Goal: Task Accomplishment & Management: Manage account settings

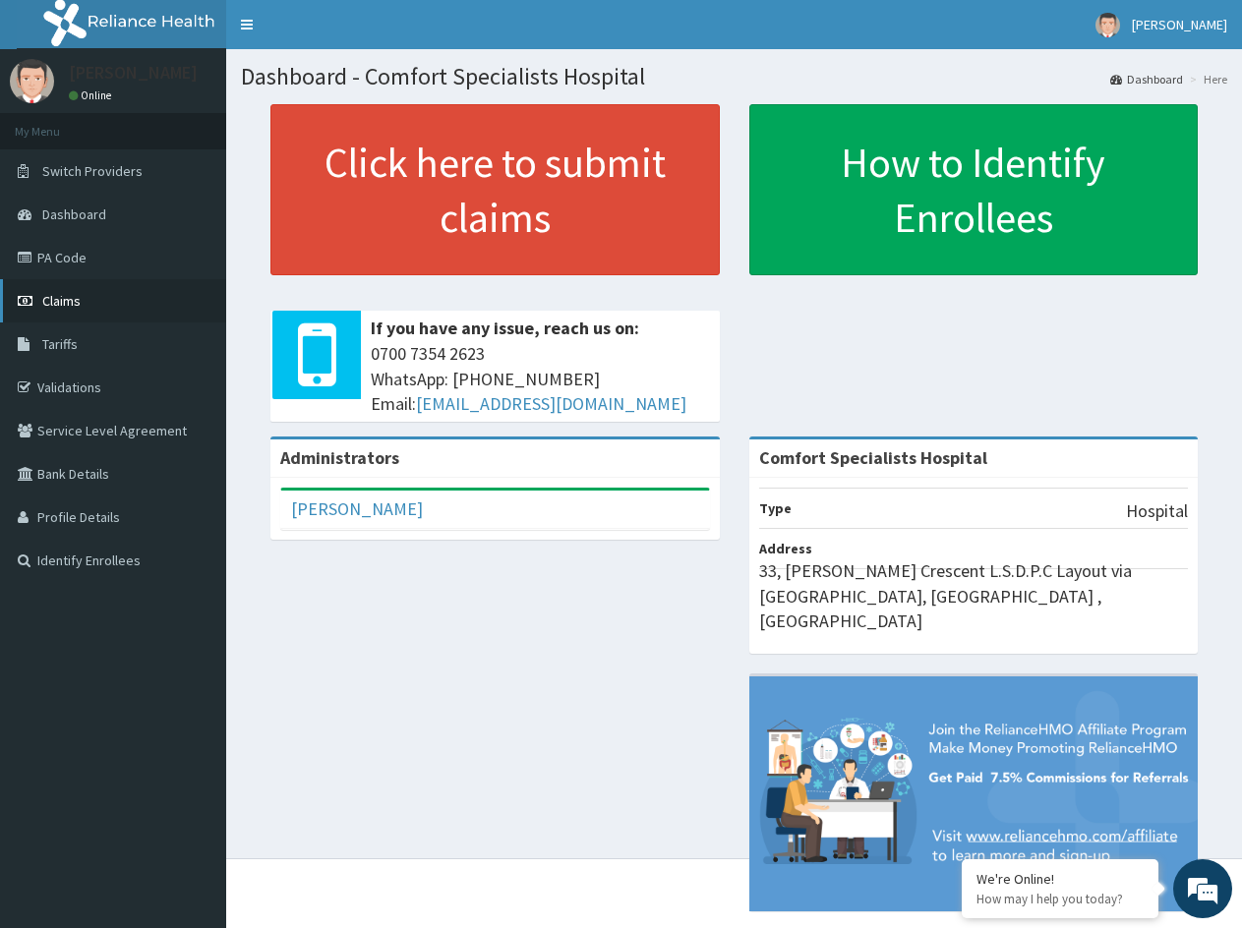
click at [97, 303] on link "Claims" at bounding box center [113, 300] width 226 height 43
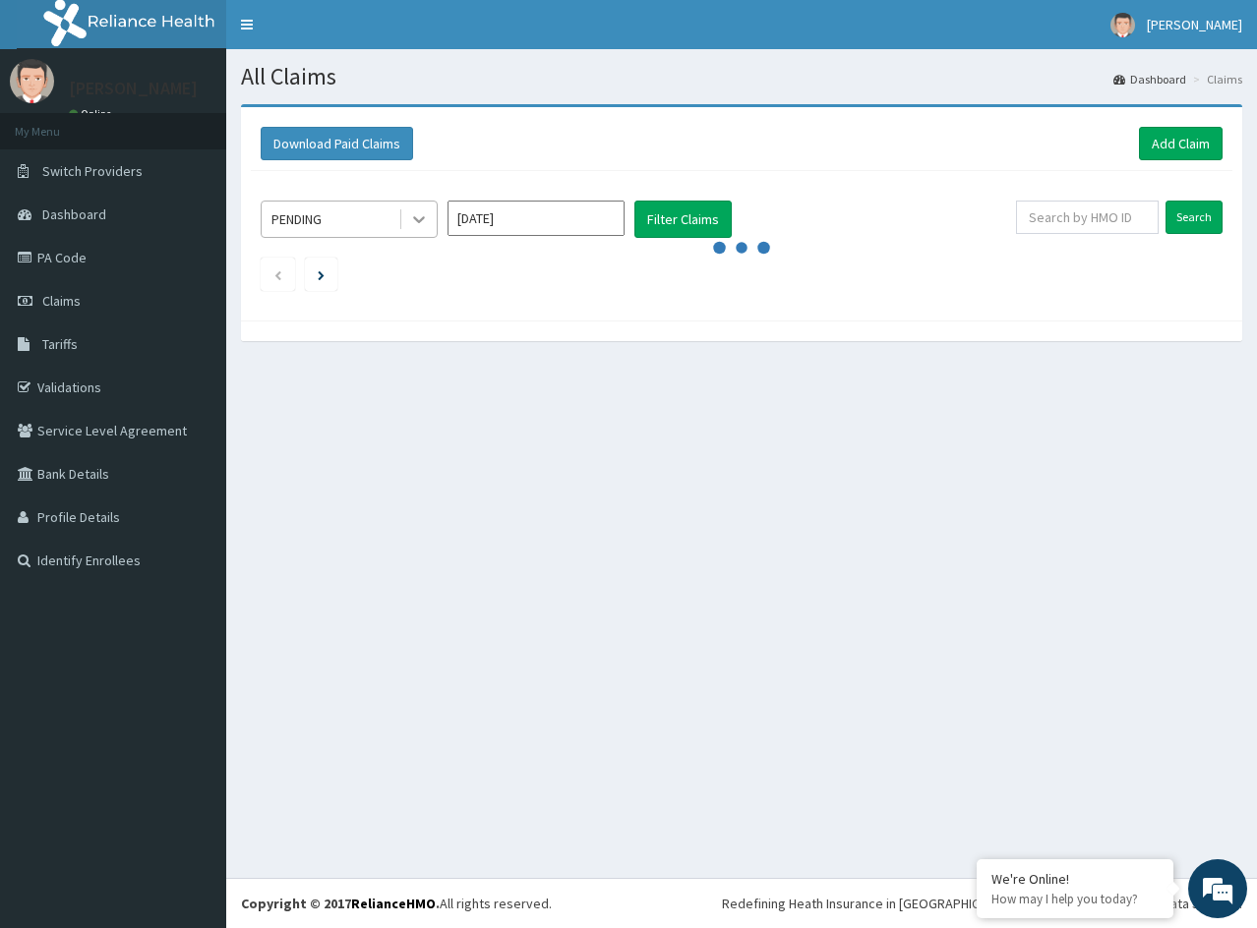
click at [420, 222] on icon at bounding box center [419, 220] width 12 height 7
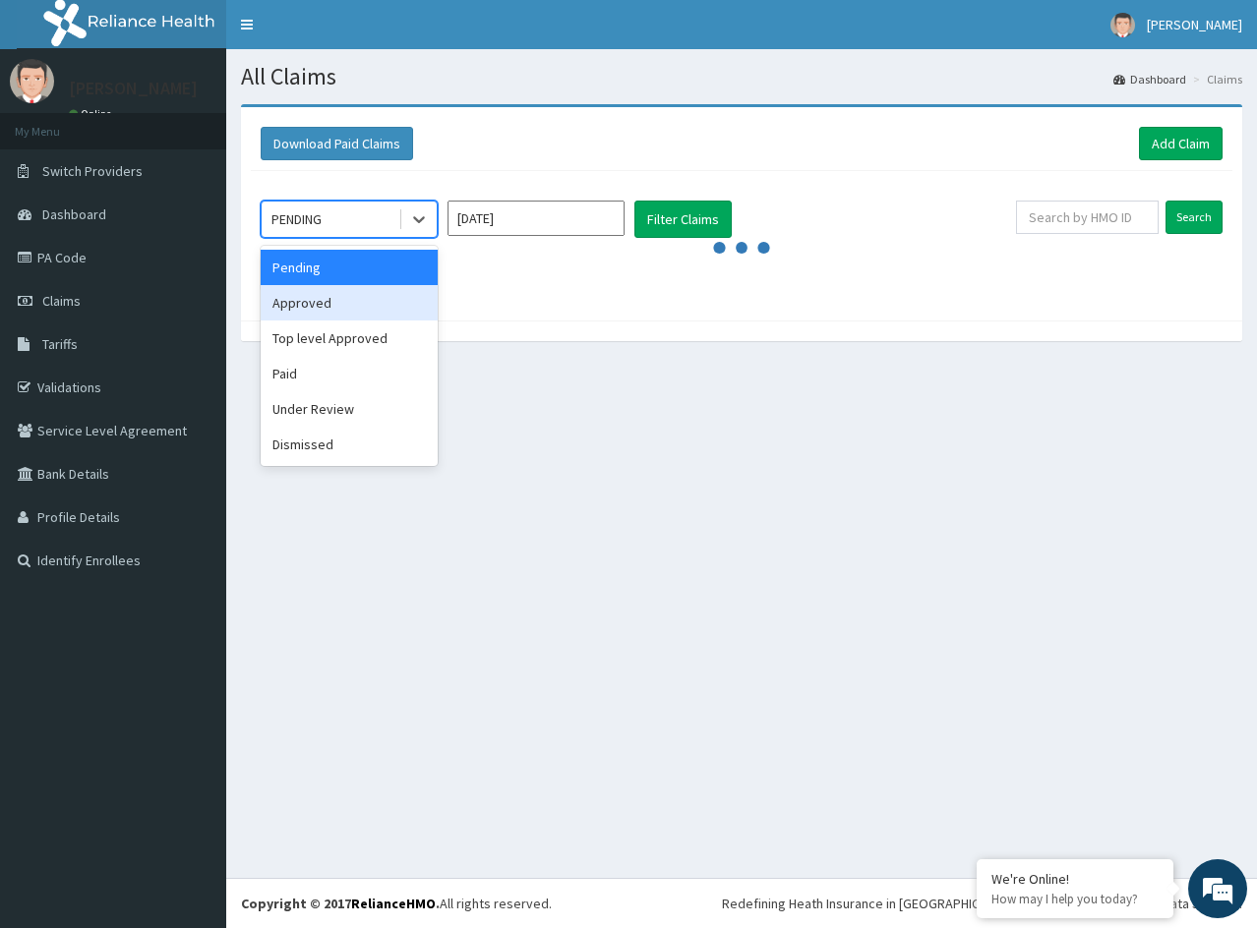
click at [680, 282] on ul at bounding box center [742, 274] width 962 height 33
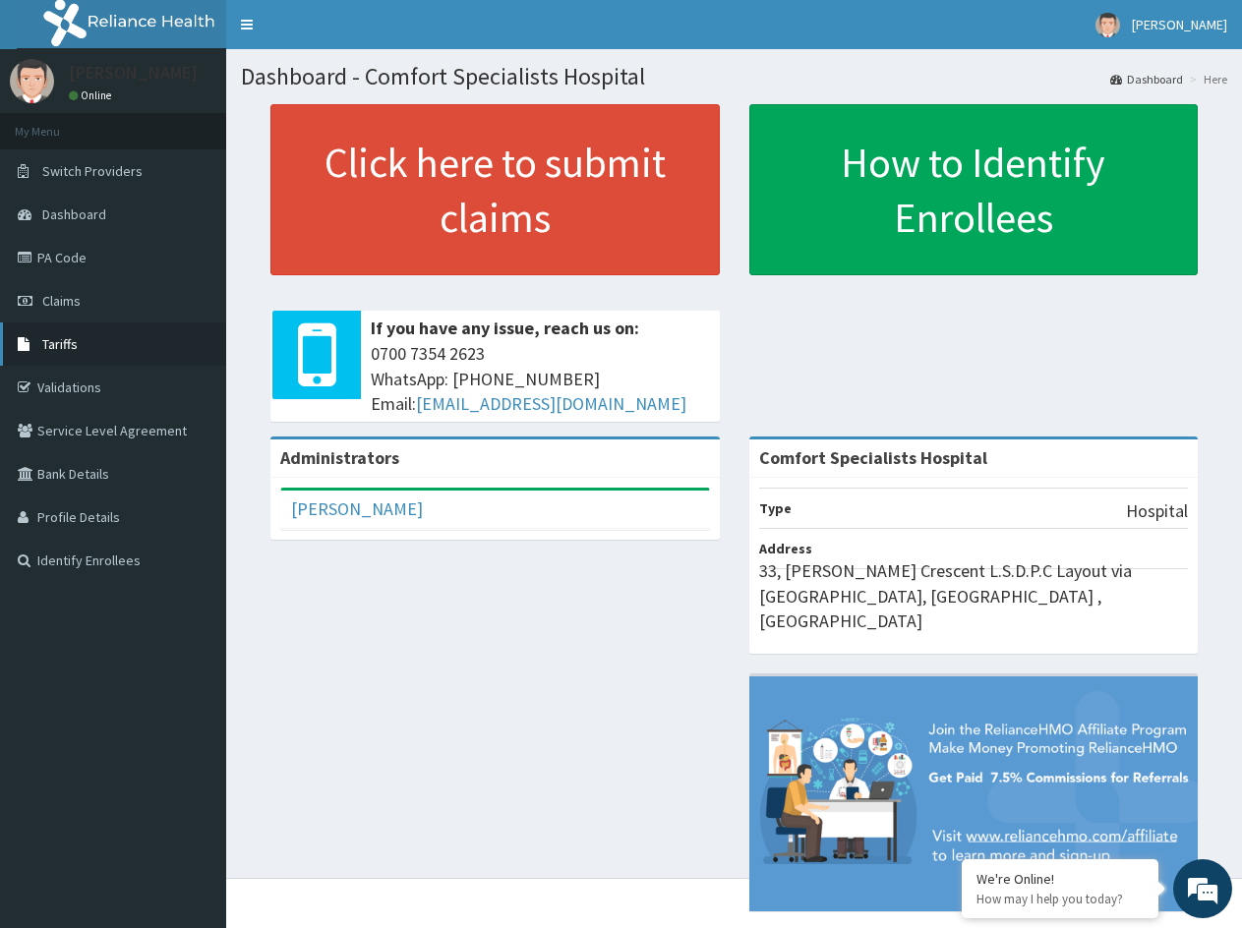
click at [69, 339] on span "Tariffs" at bounding box center [59, 344] width 35 height 18
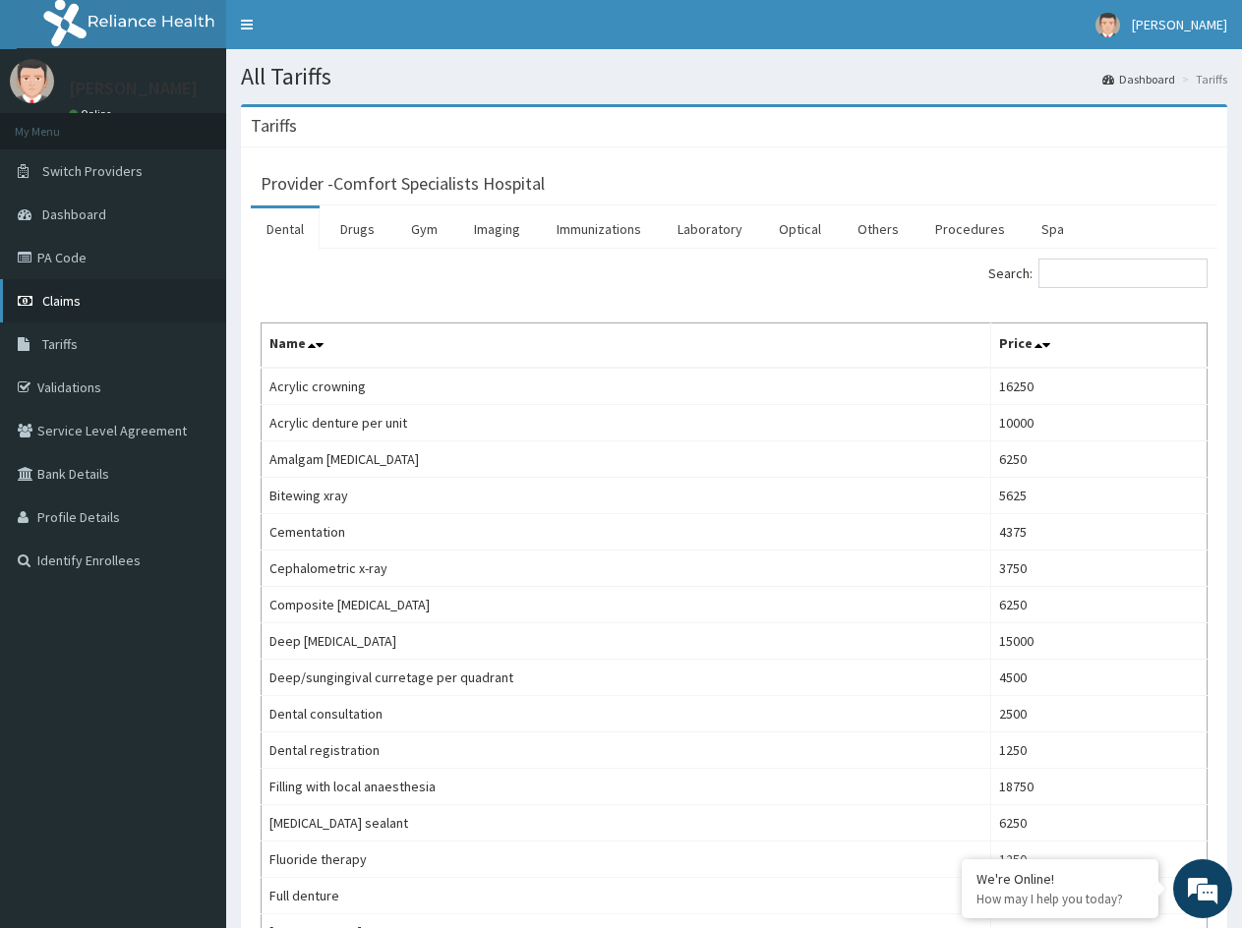
click at [75, 308] on span "Claims" at bounding box center [61, 301] width 38 height 18
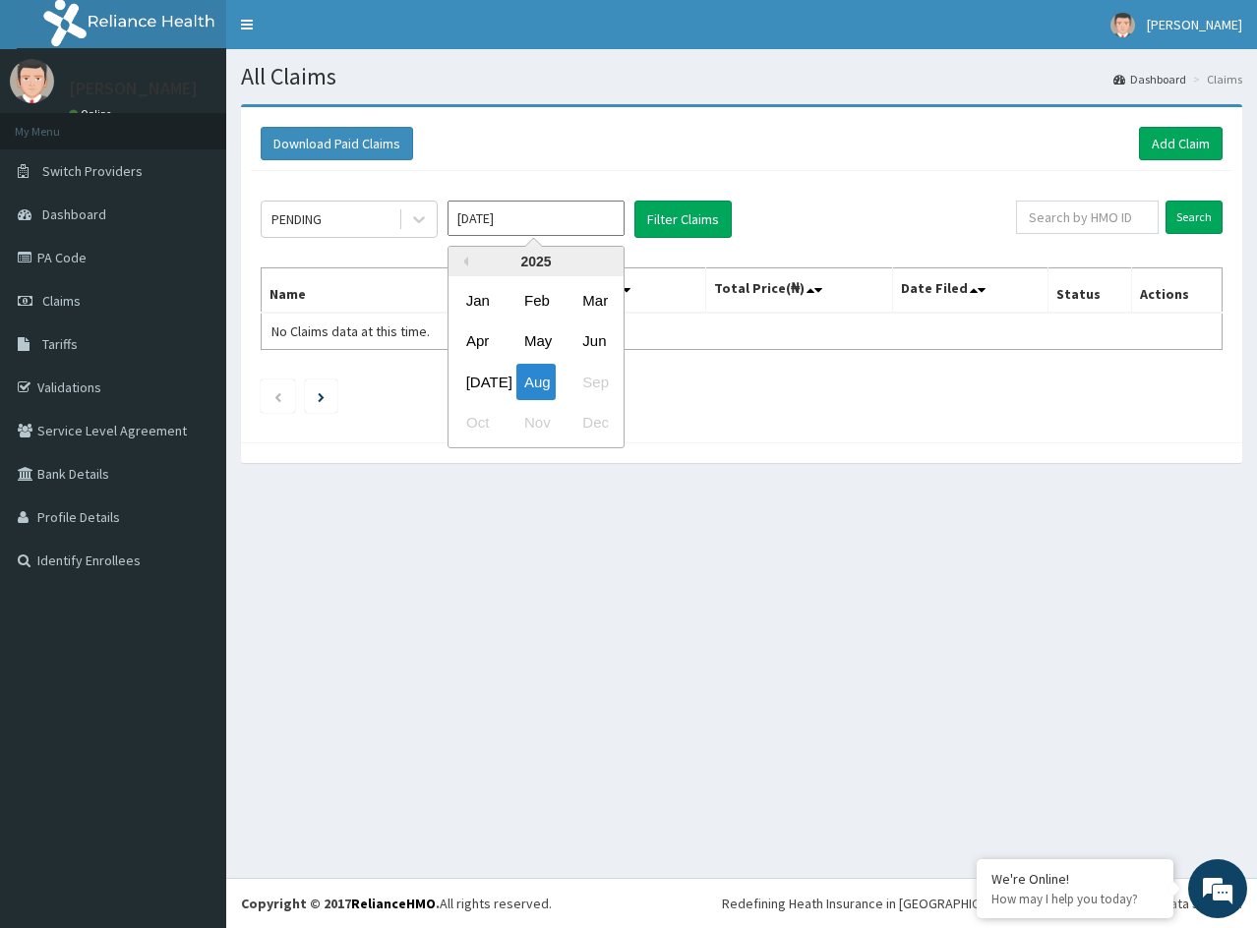
click at [577, 223] on input "[DATE]" at bounding box center [535, 218] width 177 height 35
click at [597, 343] on div "Jun" at bounding box center [593, 342] width 39 height 36
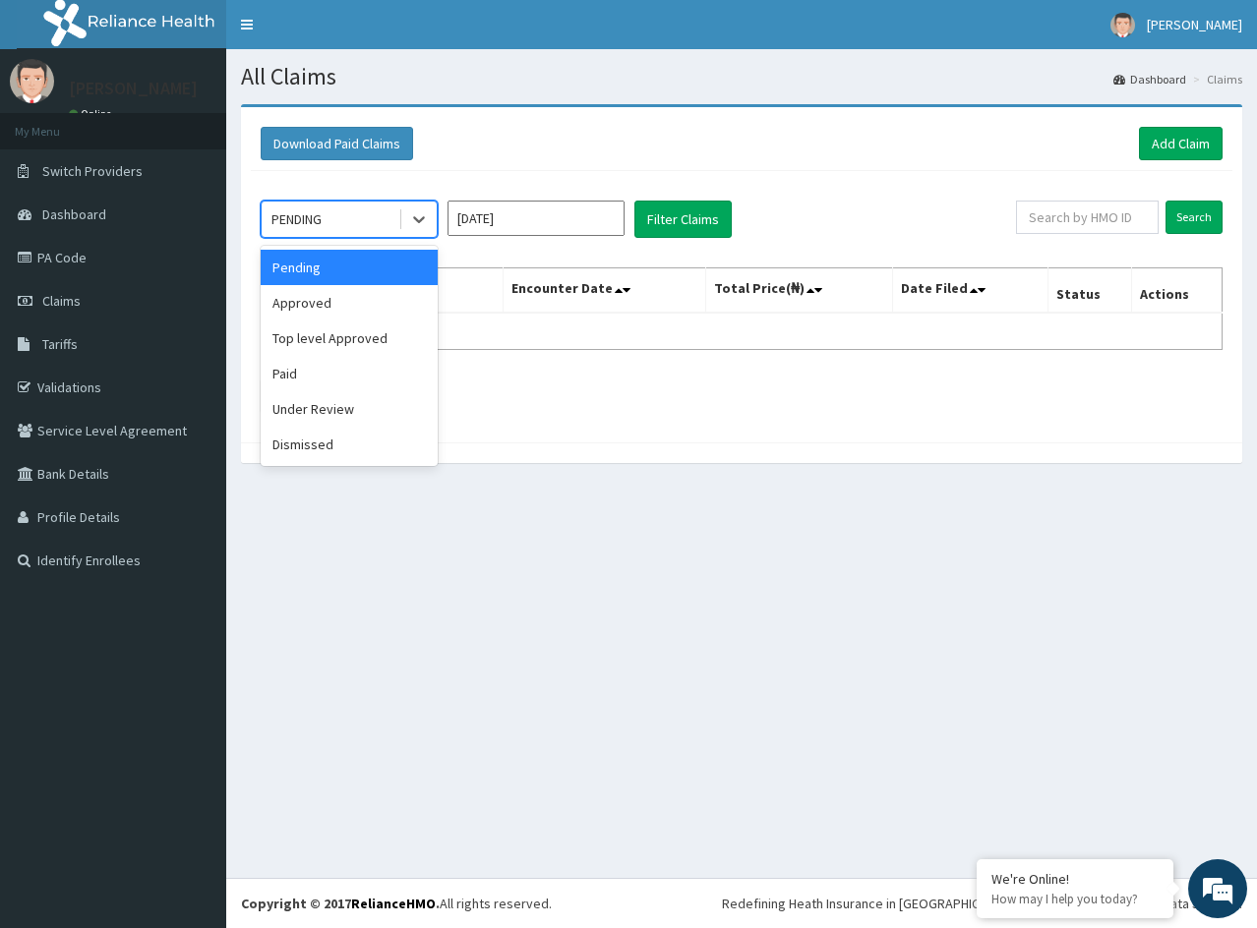
click at [327, 214] on div "PENDING" at bounding box center [330, 219] width 137 height 31
click at [667, 223] on button "Filter Claims" at bounding box center [682, 219] width 97 height 37
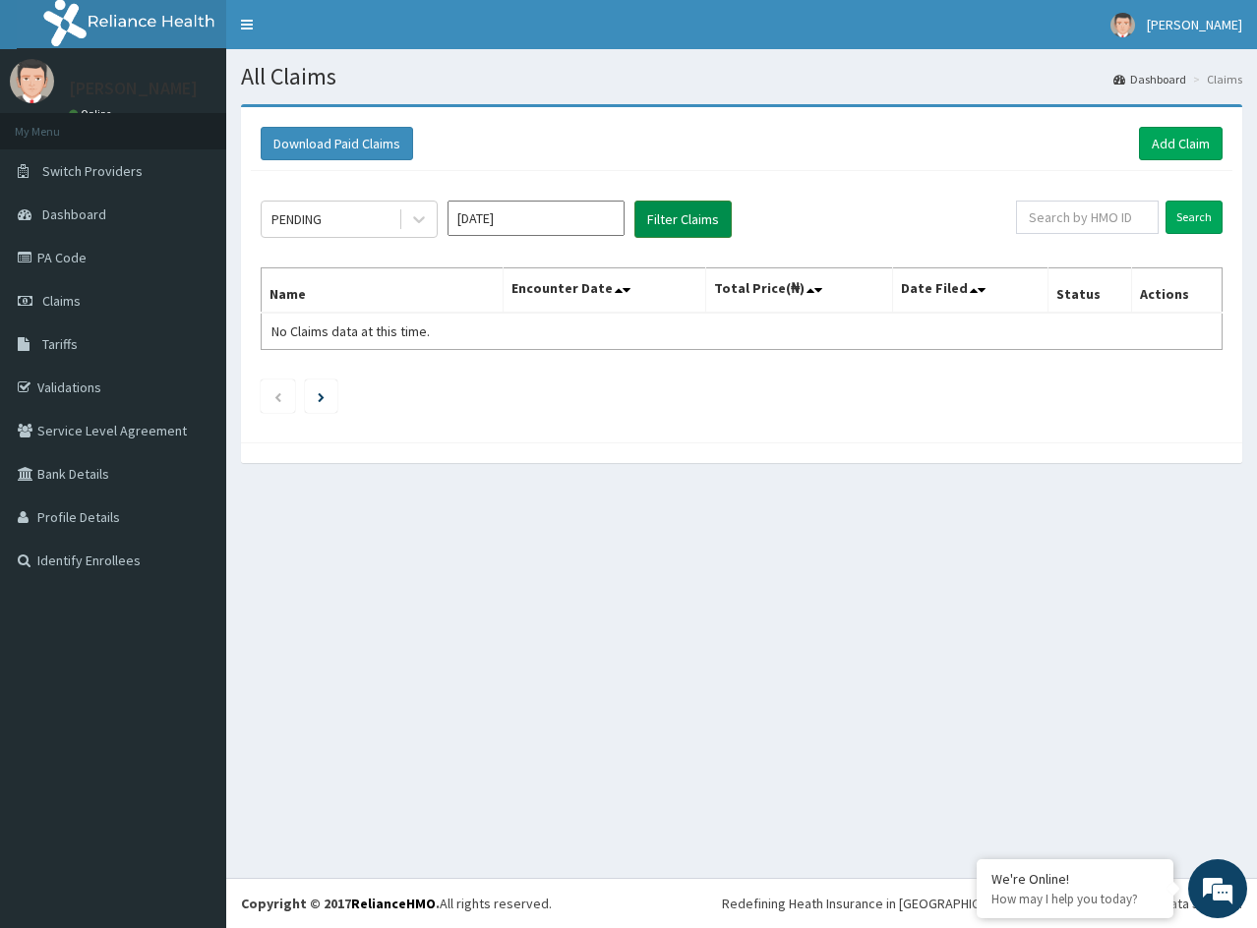
click at [689, 225] on button "Filter Claims" at bounding box center [682, 219] width 97 height 37
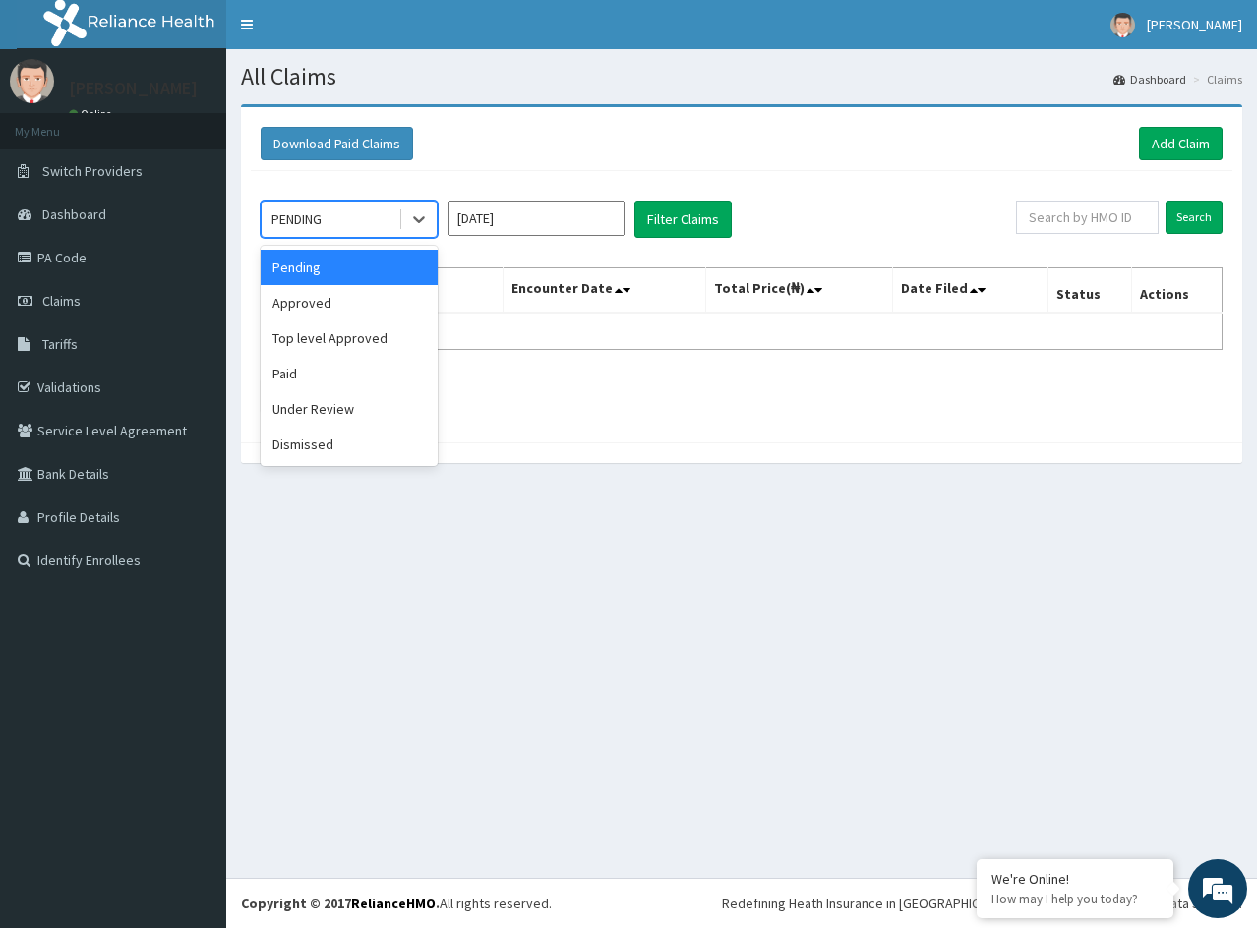
click at [328, 212] on div "PENDING" at bounding box center [330, 219] width 137 height 31
click at [334, 305] on div "Approved" at bounding box center [349, 302] width 177 height 35
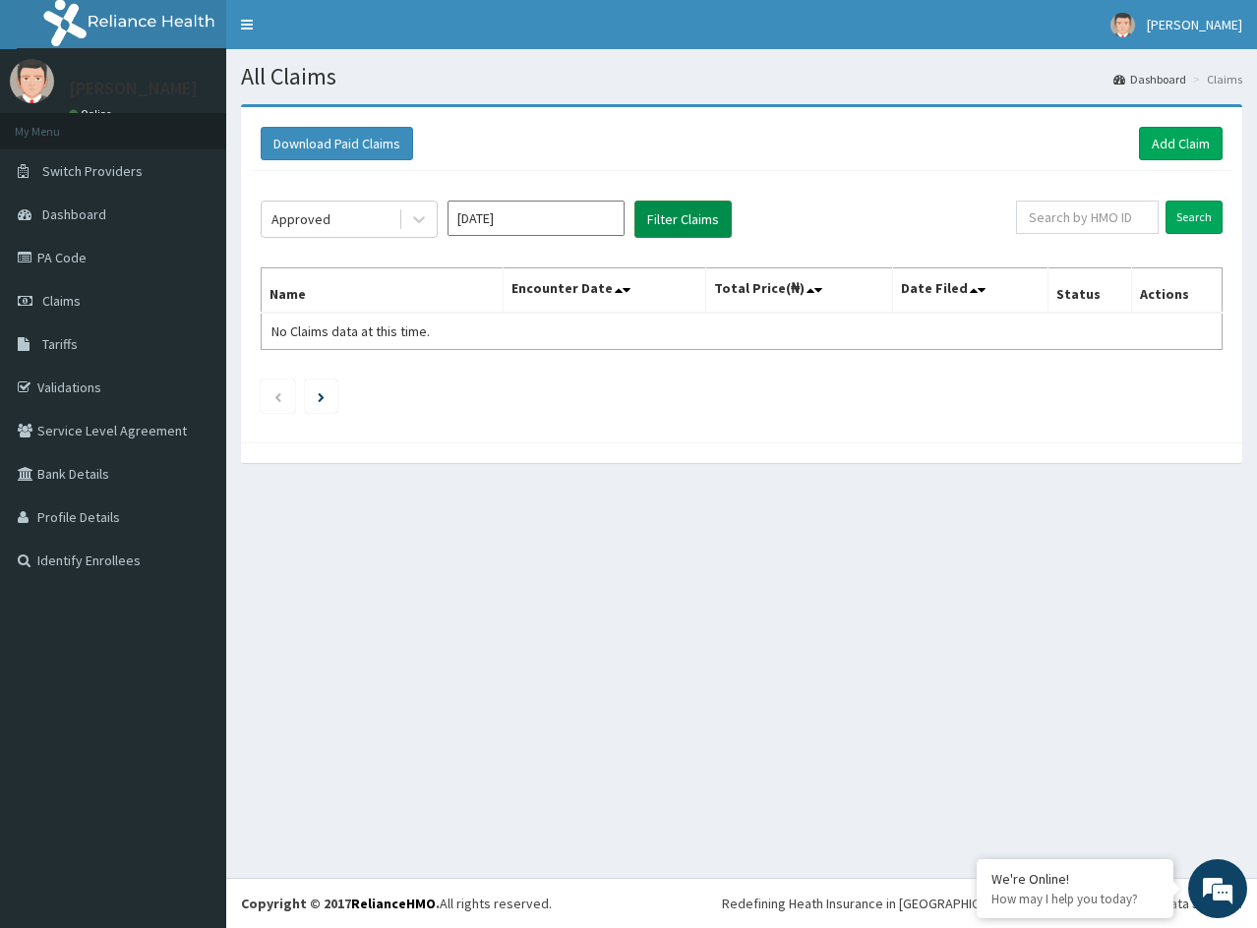
click at [664, 226] on button "Filter Claims" at bounding box center [682, 219] width 97 height 37
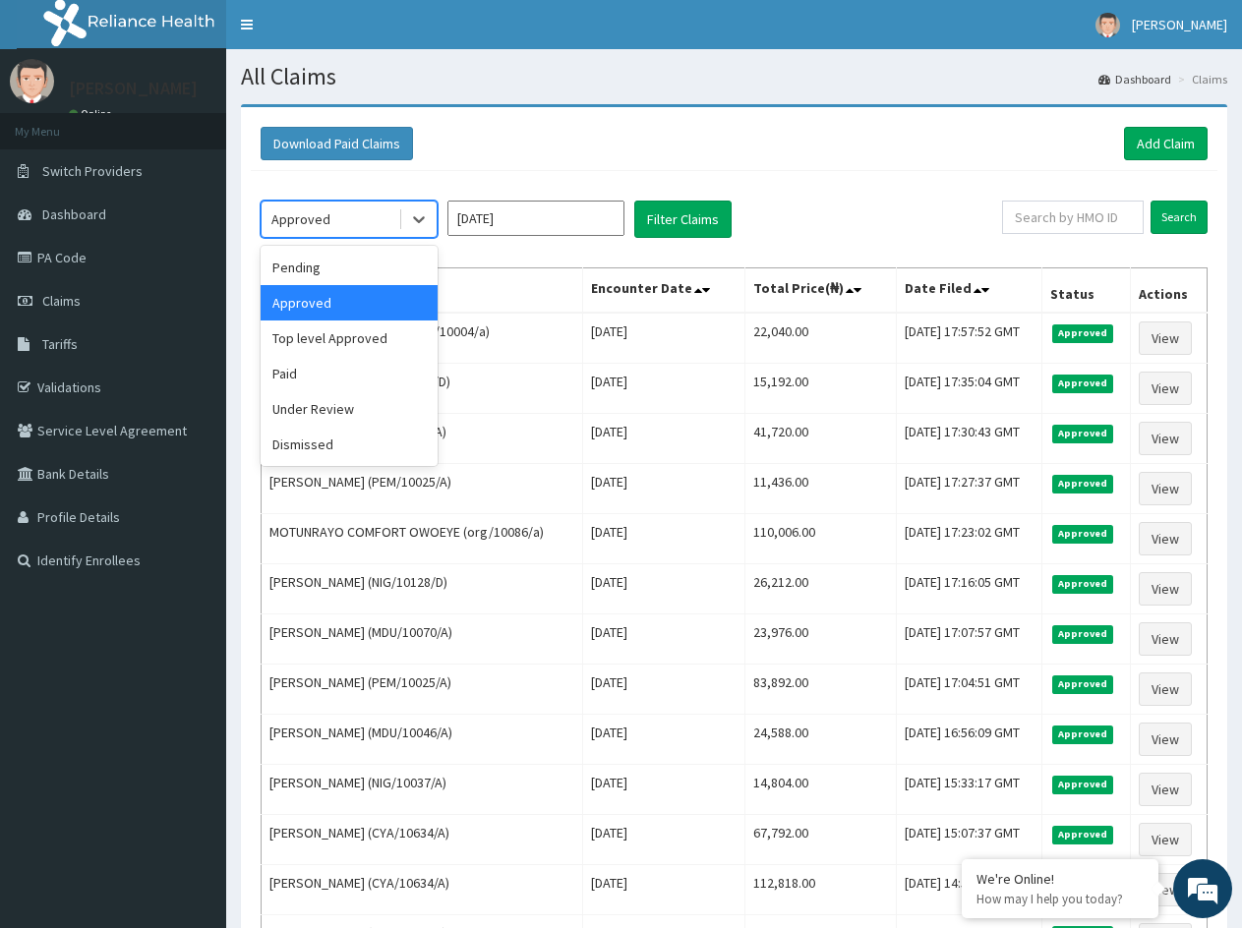
click at [332, 213] on div "Approved" at bounding box center [330, 219] width 137 height 31
click at [316, 382] on div "Paid" at bounding box center [349, 373] width 177 height 35
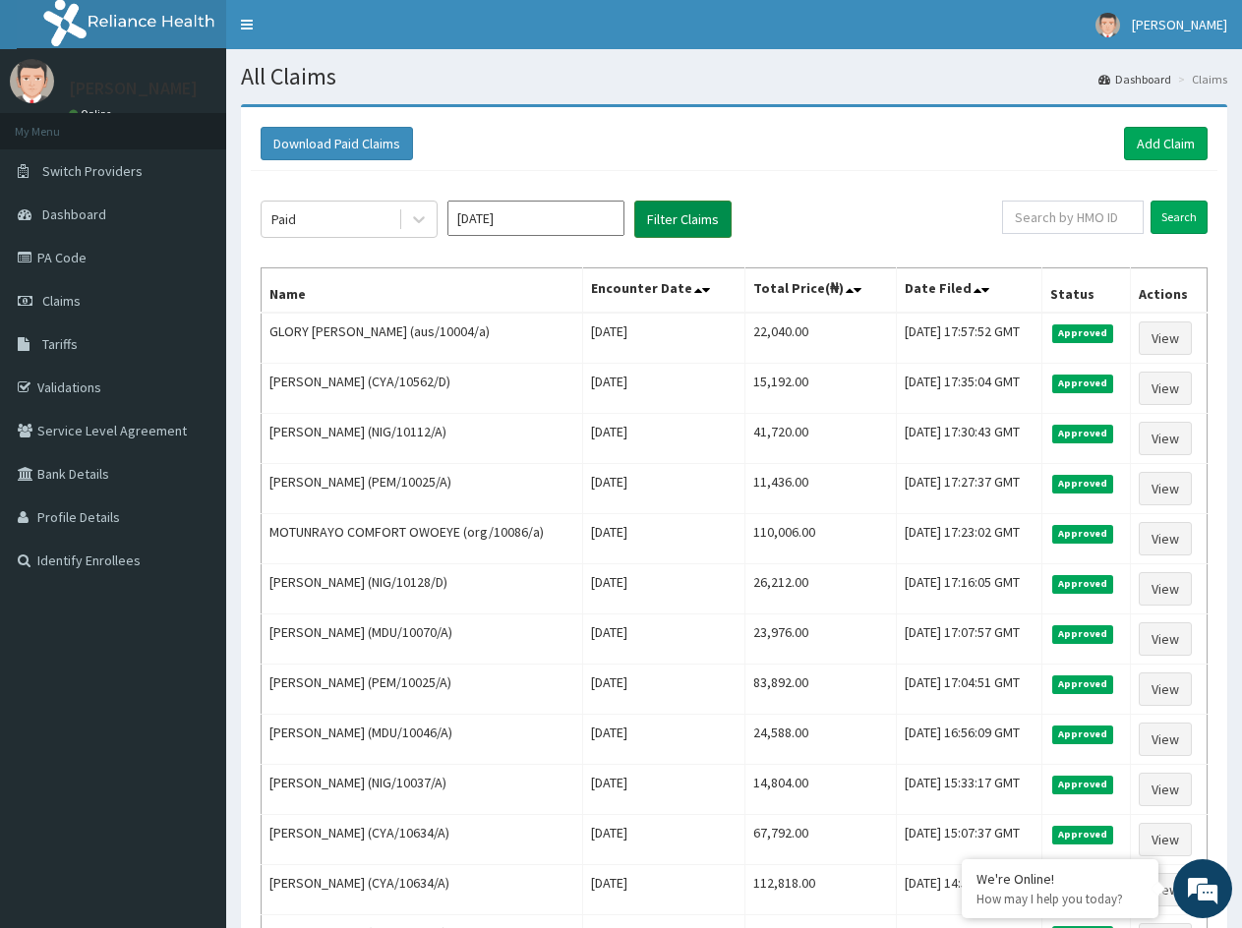
click at [676, 226] on button "Filter Claims" at bounding box center [682, 219] width 97 height 37
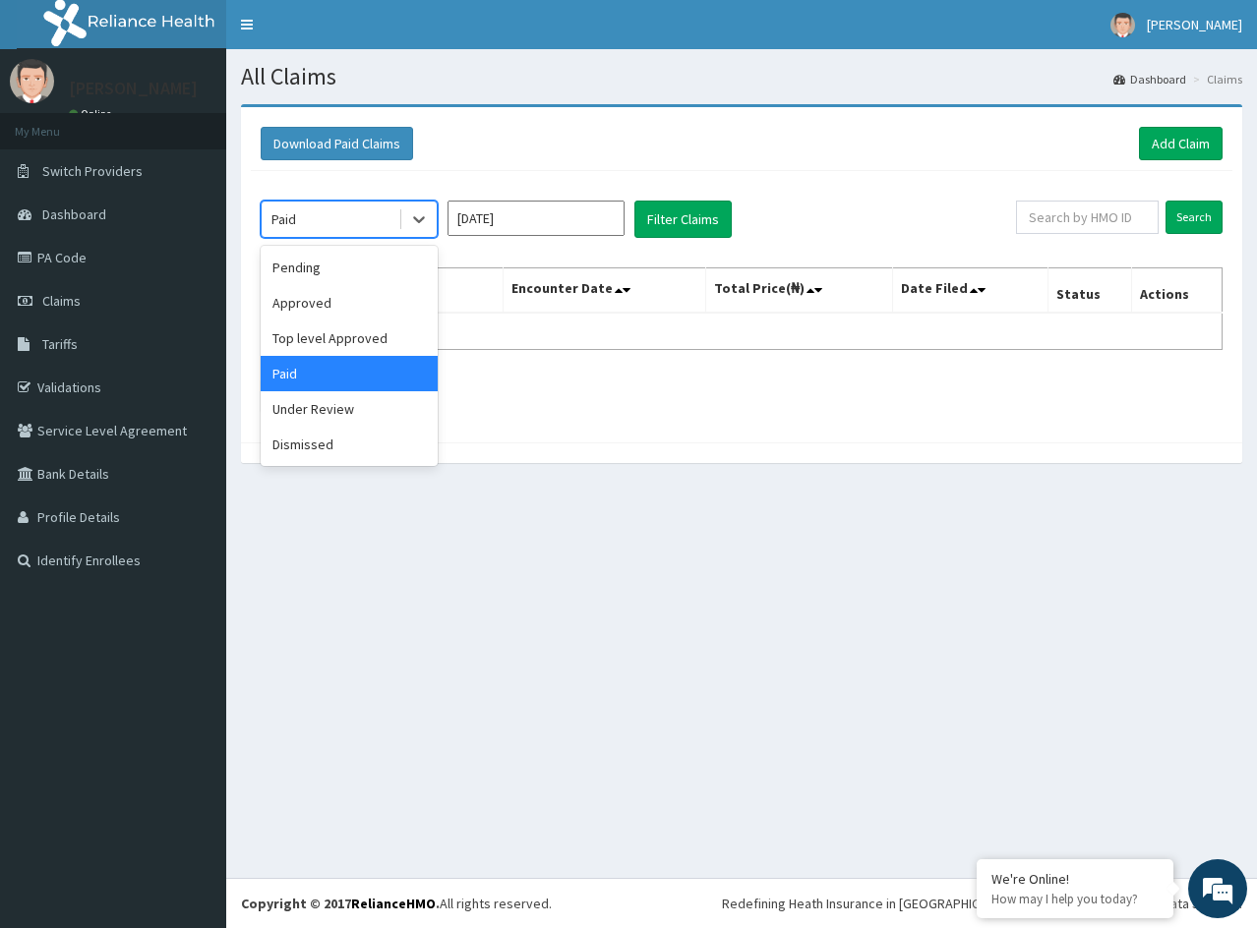
click at [385, 221] on div "Paid" at bounding box center [330, 219] width 137 height 31
click at [340, 417] on div "Under Review" at bounding box center [349, 408] width 177 height 35
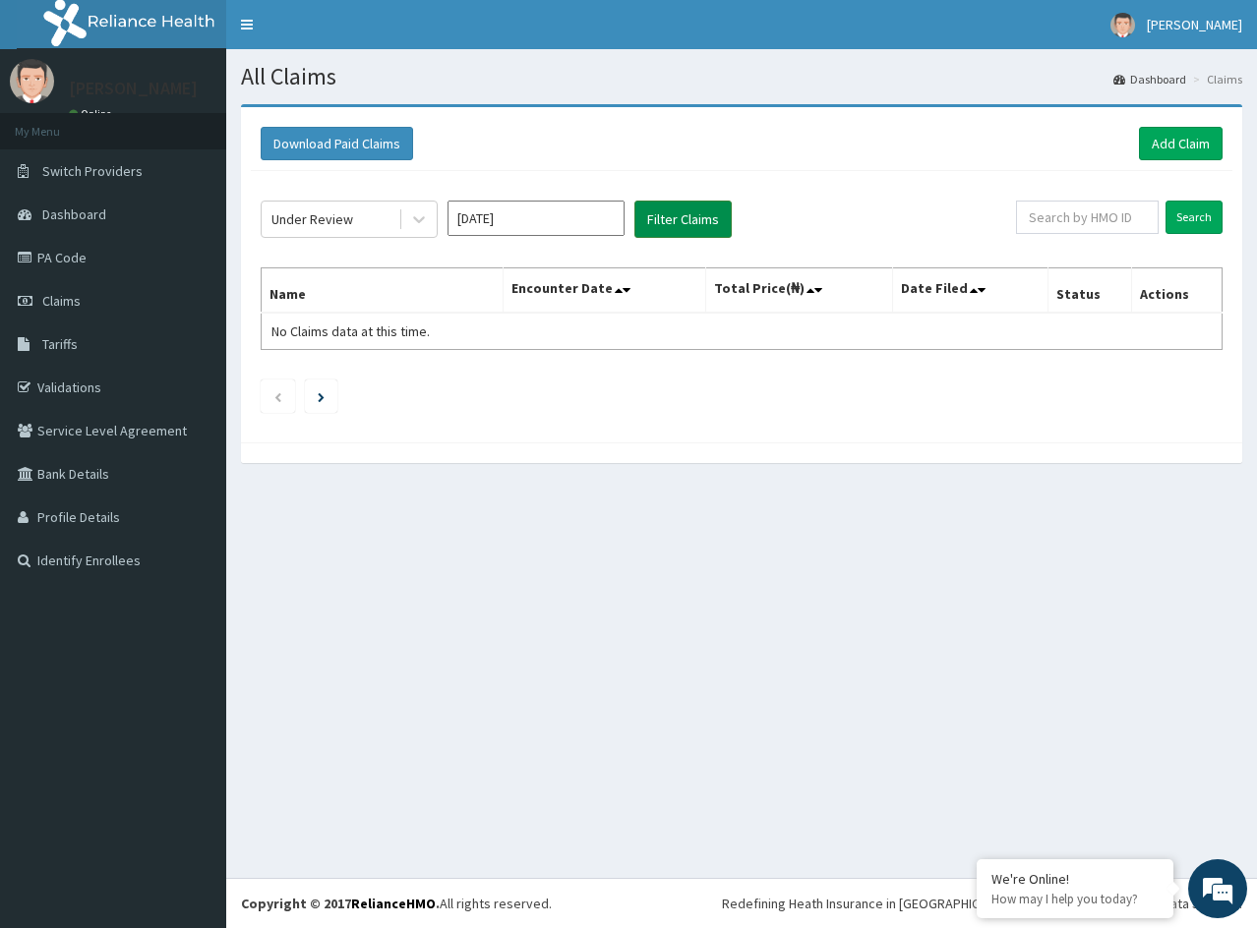
click at [671, 224] on button "Filter Claims" at bounding box center [682, 219] width 97 height 37
click at [684, 223] on button "Filter Claims" at bounding box center [682, 219] width 97 height 37
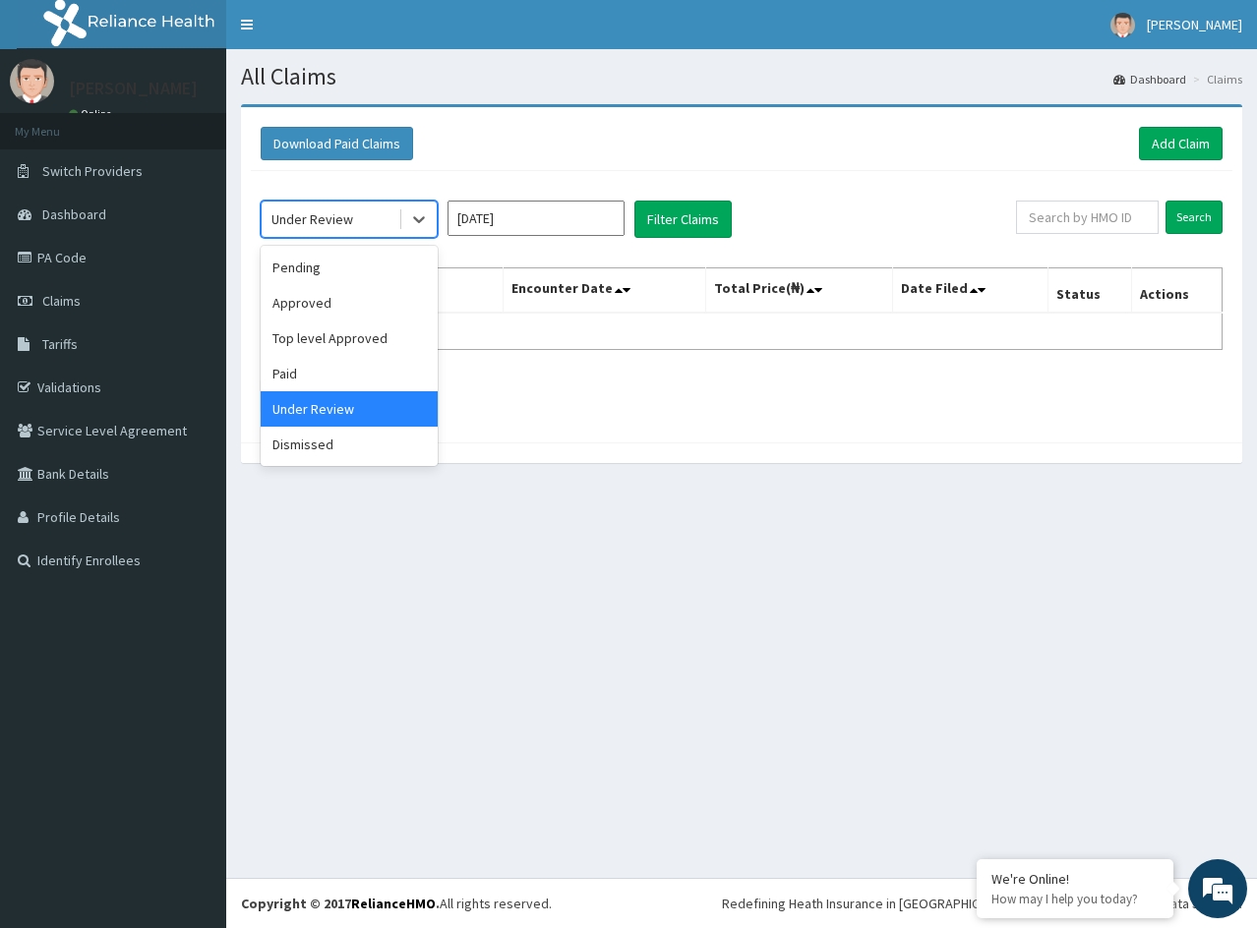
click at [357, 217] on div "Under Review" at bounding box center [330, 219] width 137 height 31
click at [325, 452] on div "Dismissed" at bounding box center [349, 444] width 177 height 35
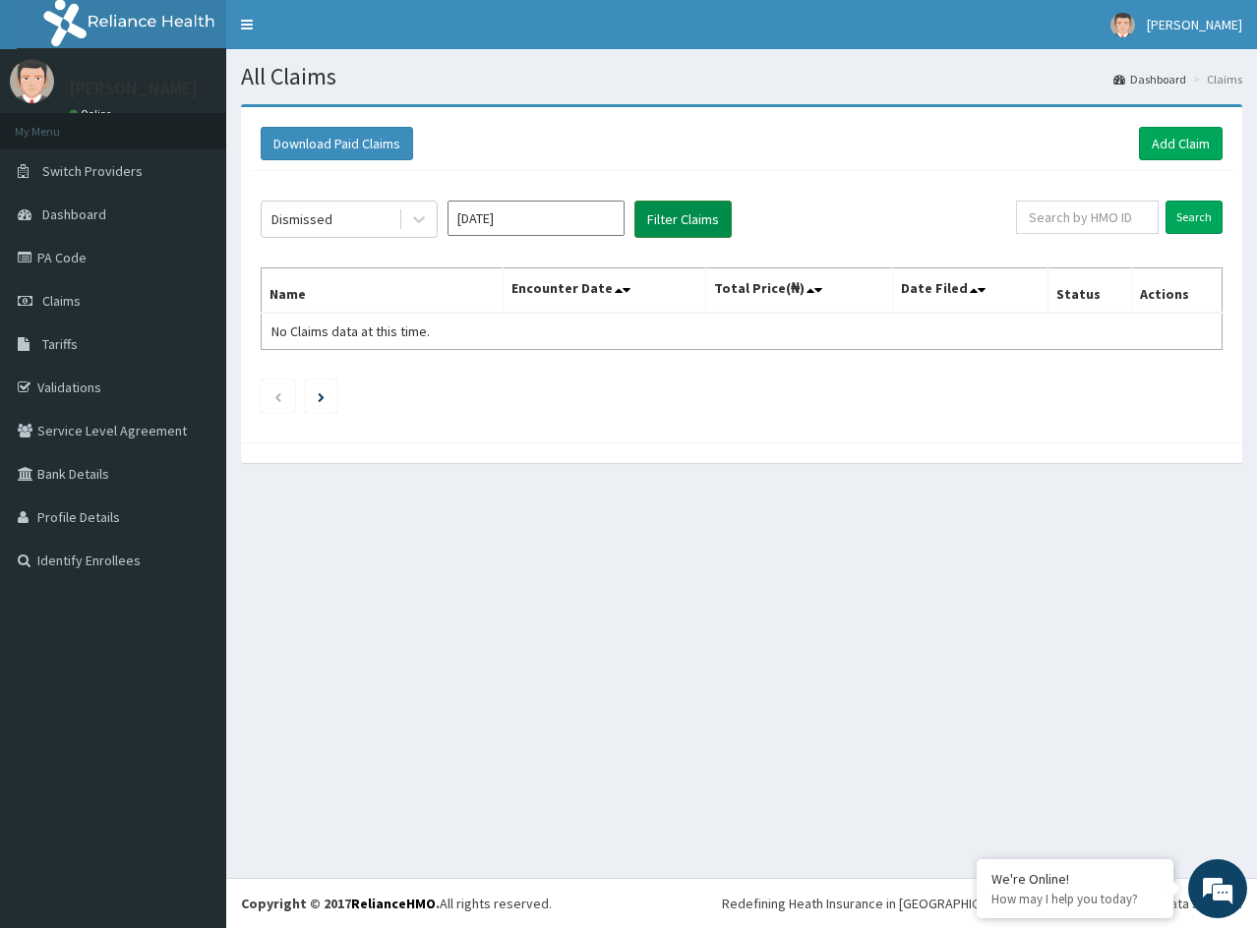
click at [661, 223] on button "Filter Claims" at bounding box center [682, 219] width 97 height 37
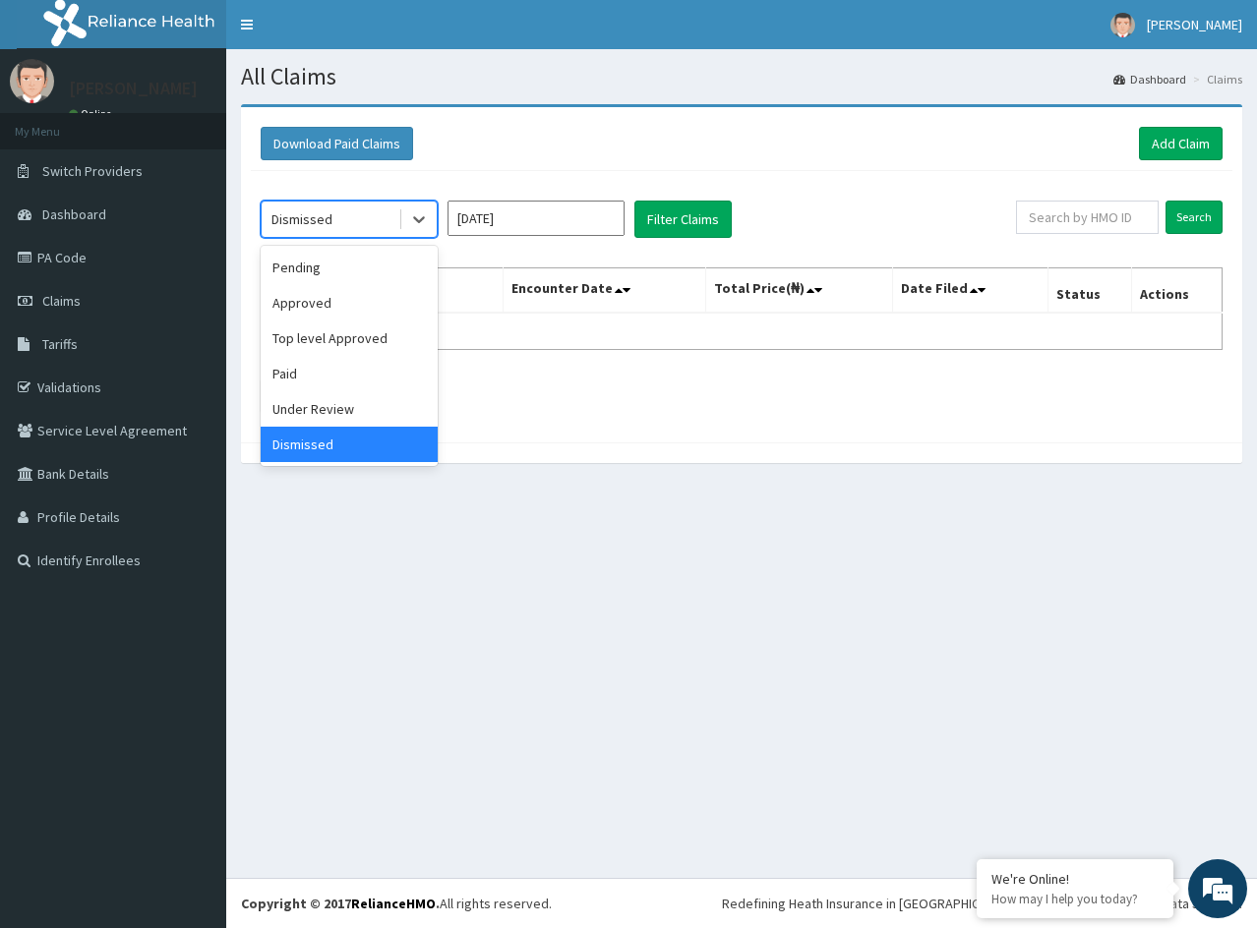
click at [378, 209] on div "Dismissed" at bounding box center [330, 219] width 137 height 31
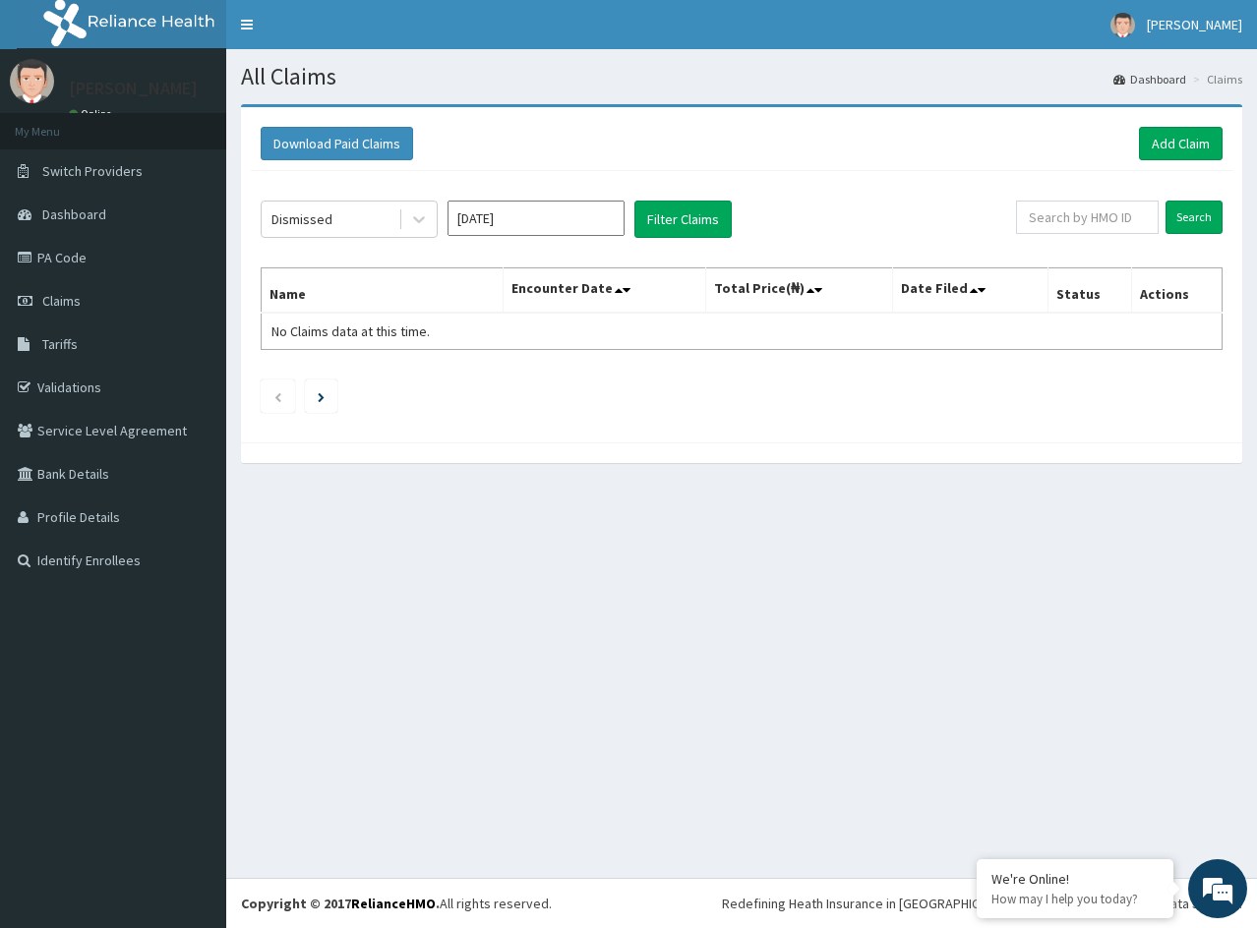
click at [742, 140] on div "Download Paid Claims Add Claim" at bounding box center [742, 143] width 962 height 33
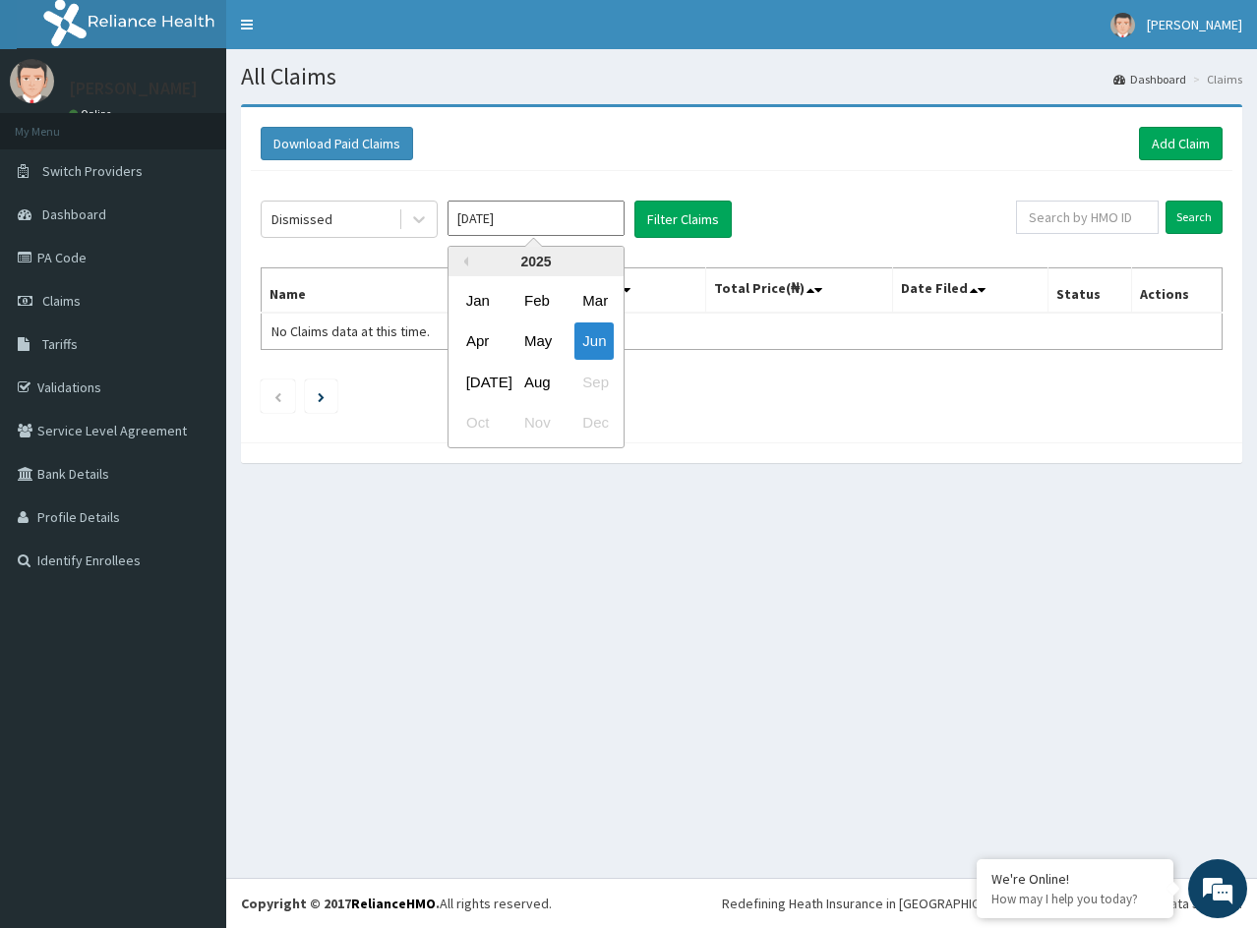
click at [546, 218] on input "Jun 2025" at bounding box center [535, 218] width 177 height 35
click at [543, 340] on div "May" at bounding box center [535, 342] width 39 height 36
type input "May 2025"
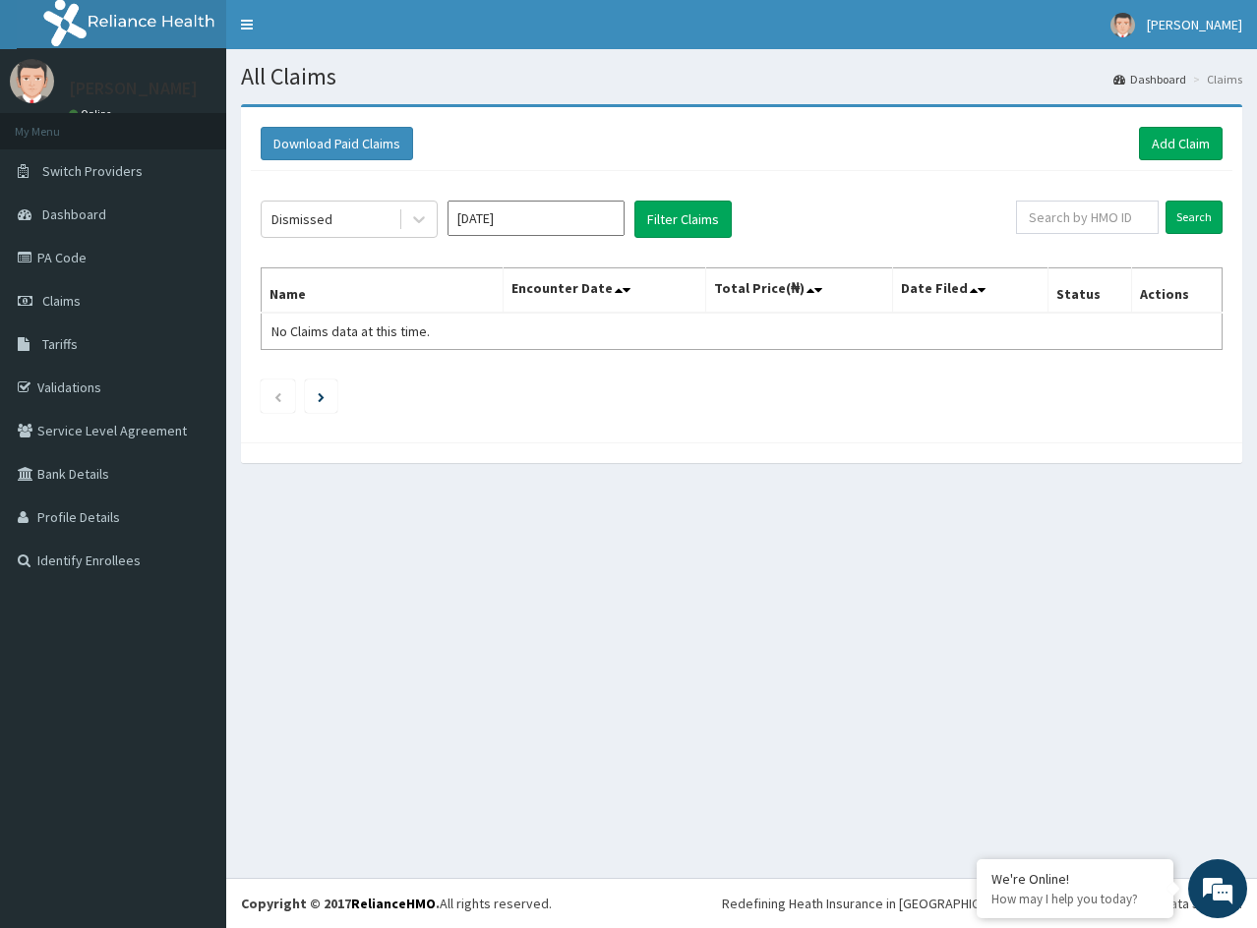
click at [602, 215] on input "May 2025" at bounding box center [535, 218] width 177 height 35
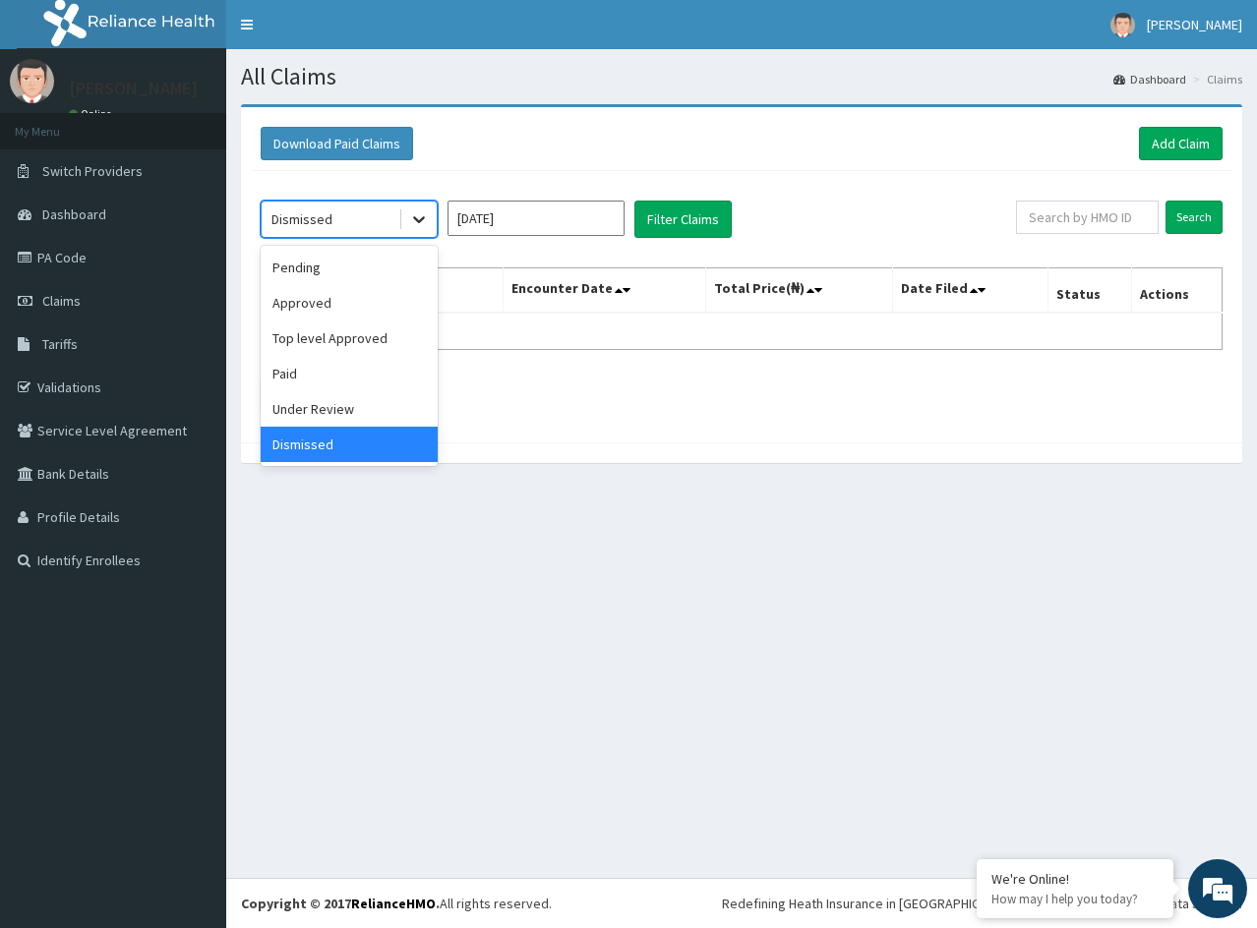
click at [405, 210] on div at bounding box center [418, 219] width 35 height 35
click at [521, 222] on input "May 2025" at bounding box center [535, 218] width 177 height 35
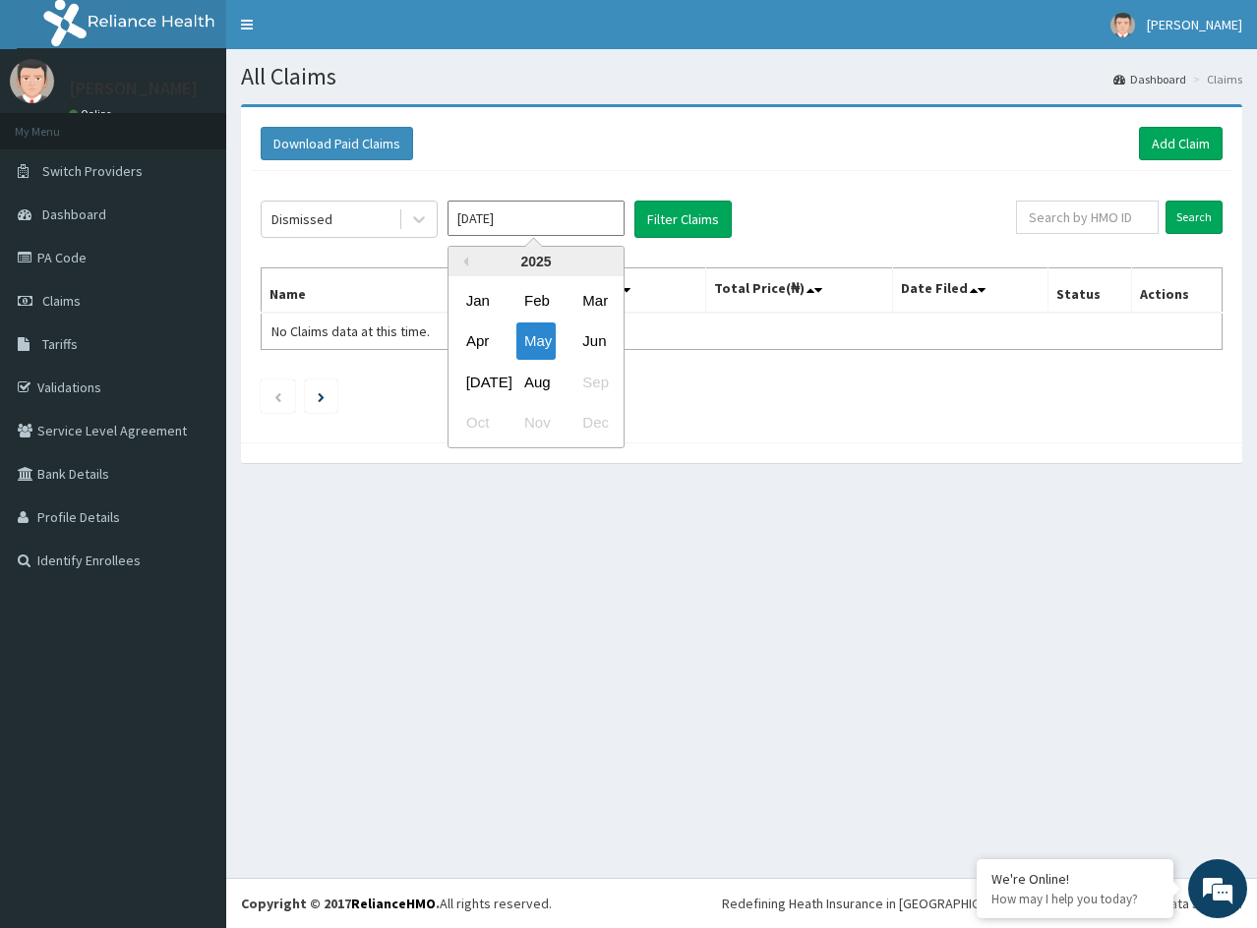
click at [544, 146] on div "Download Paid Claims Add Claim" at bounding box center [742, 143] width 962 height 33
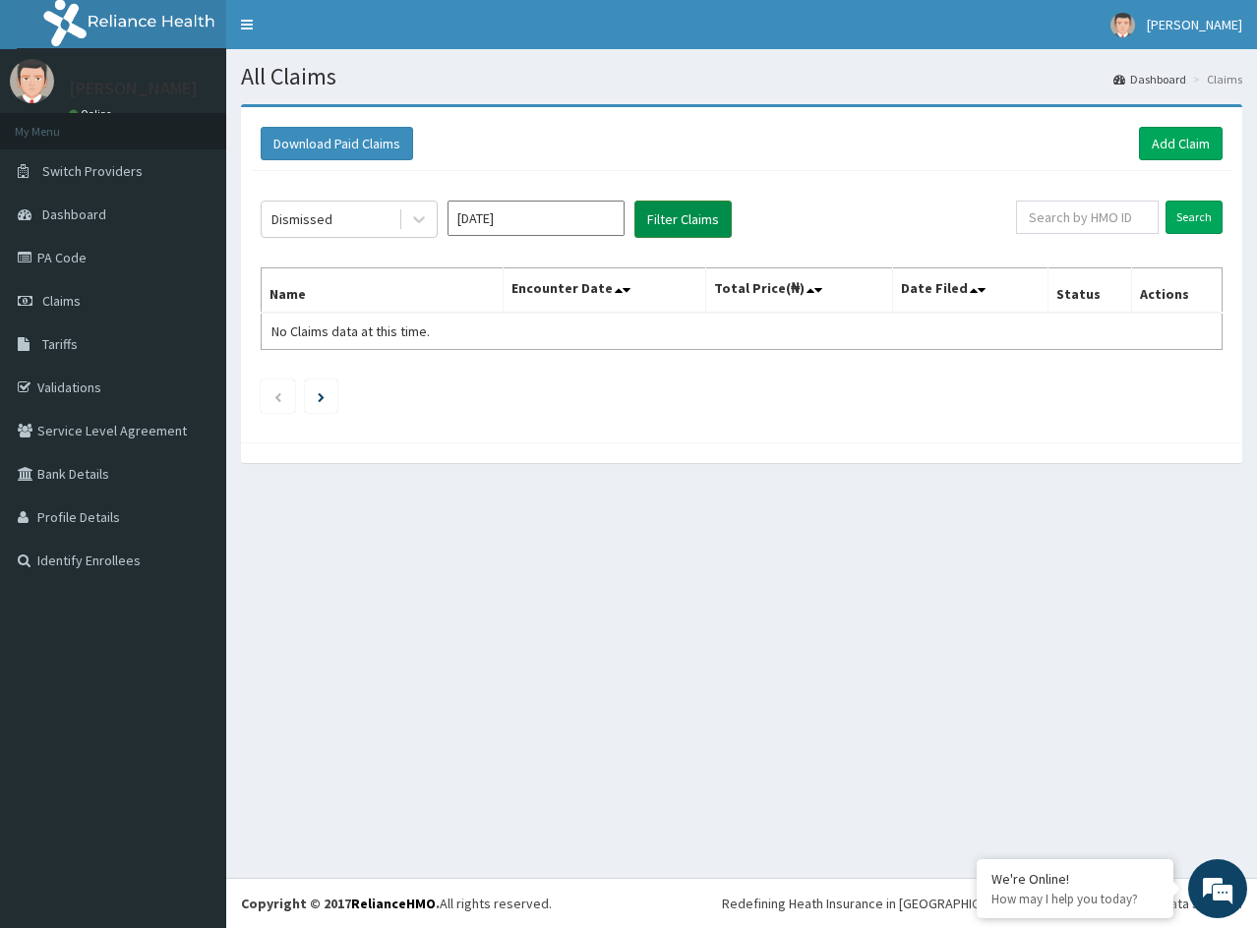
click at [666, 220] on button "Filter Claims" at bounding box center [682, 219] width 97 height 37
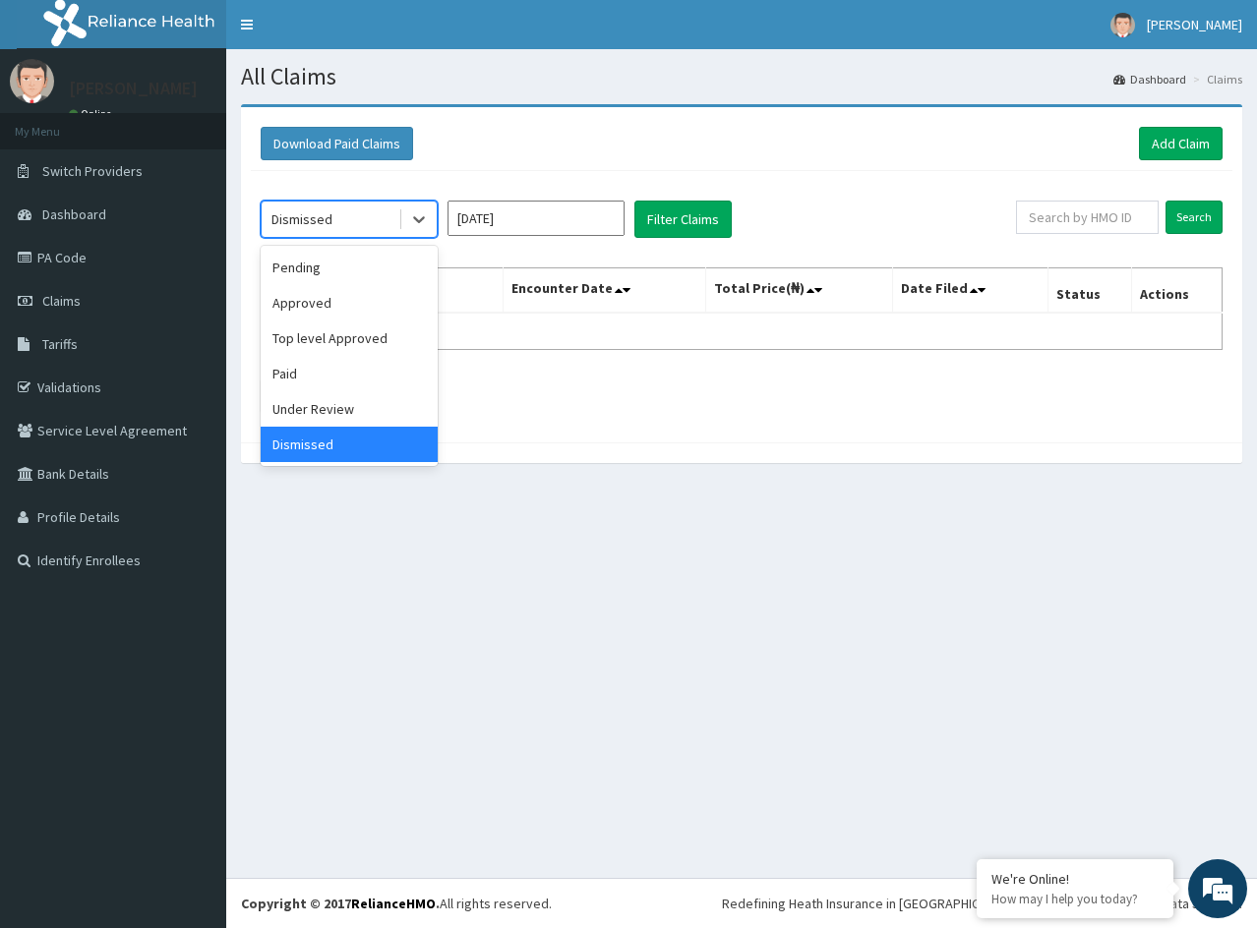
click at [355, 214] on div "Dismissed" at bounding box center [330, 219] width 137 height 31
drag, startPoint x: 327, startPoint y: 268, endPoint x: 404, endPoint y: 255, distance: 77.9
click at [340, 266] on div "Pending" at bounding box center [349, 267] width 177 height 35
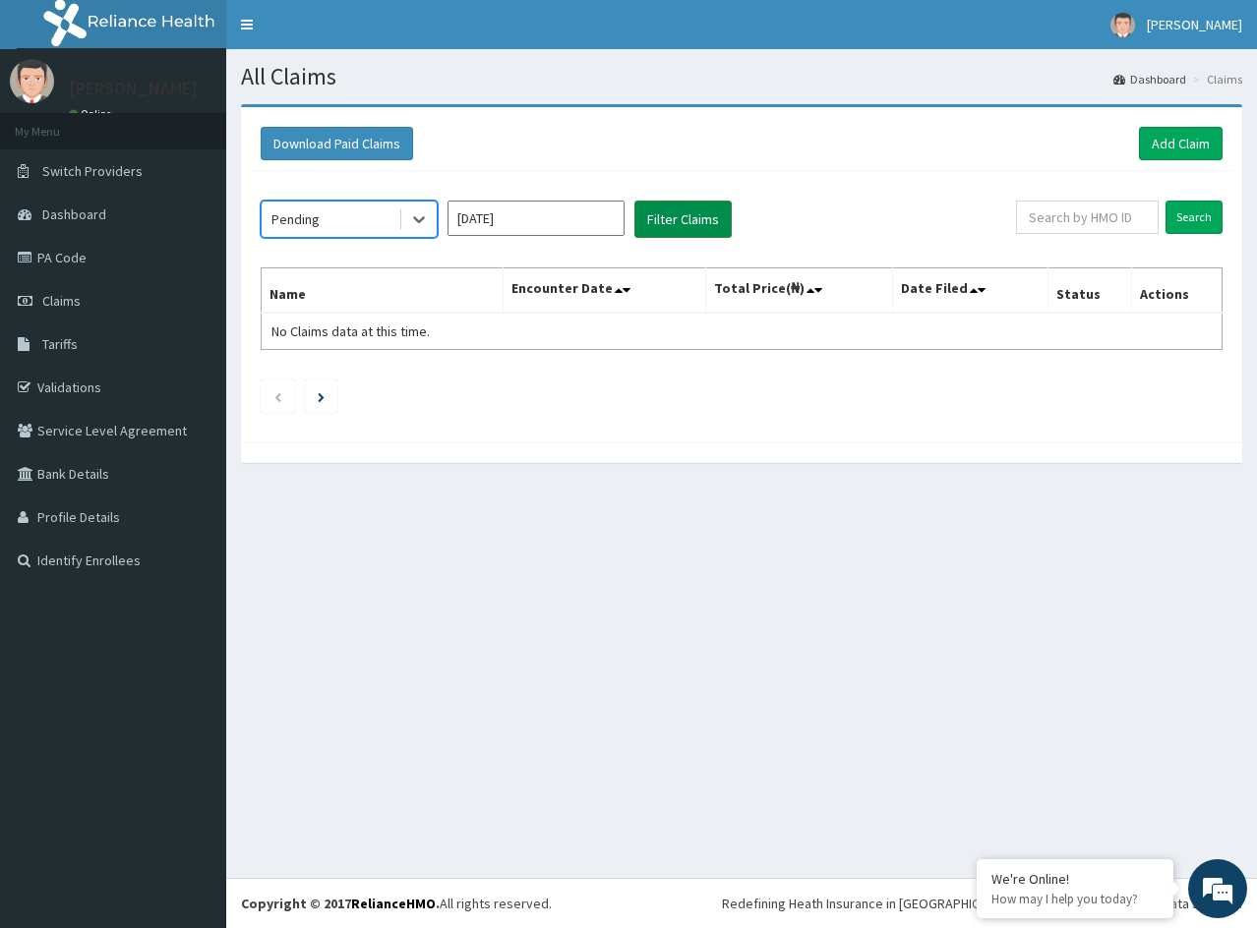
click at [695, 217] on button "Filter Claims" at bounding box center [682, 219] width 97 height 37
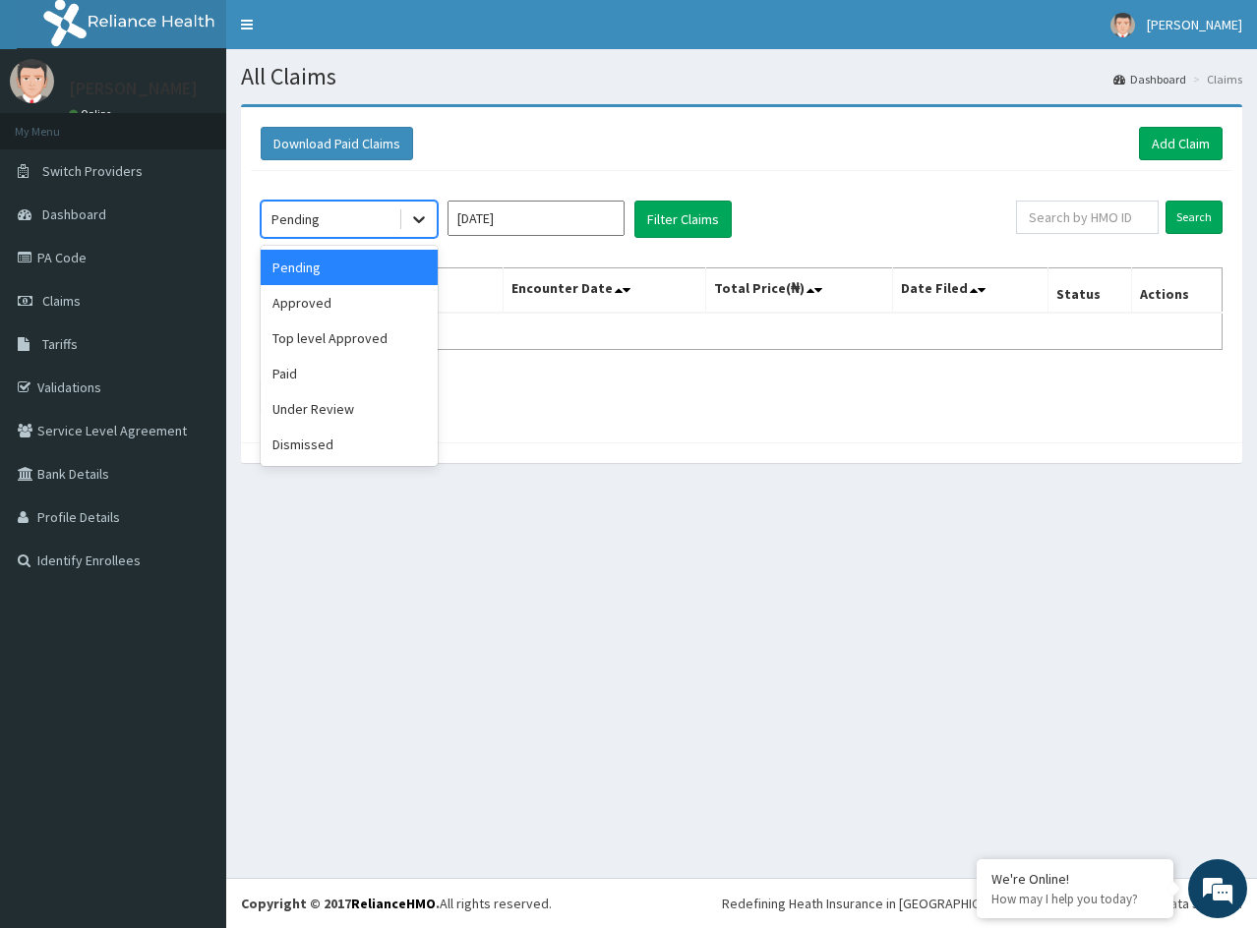
click at [401, 216] on div at bounding box center [418, 219] width 35 height 35
drag, startPoint x: 361, startPoint y: 316, endPoint x: 438, endPoint y: 283, distance: 83.3
click at [361, 315] on div "Approved" at bounding box center [349, 302] width 177 height 35
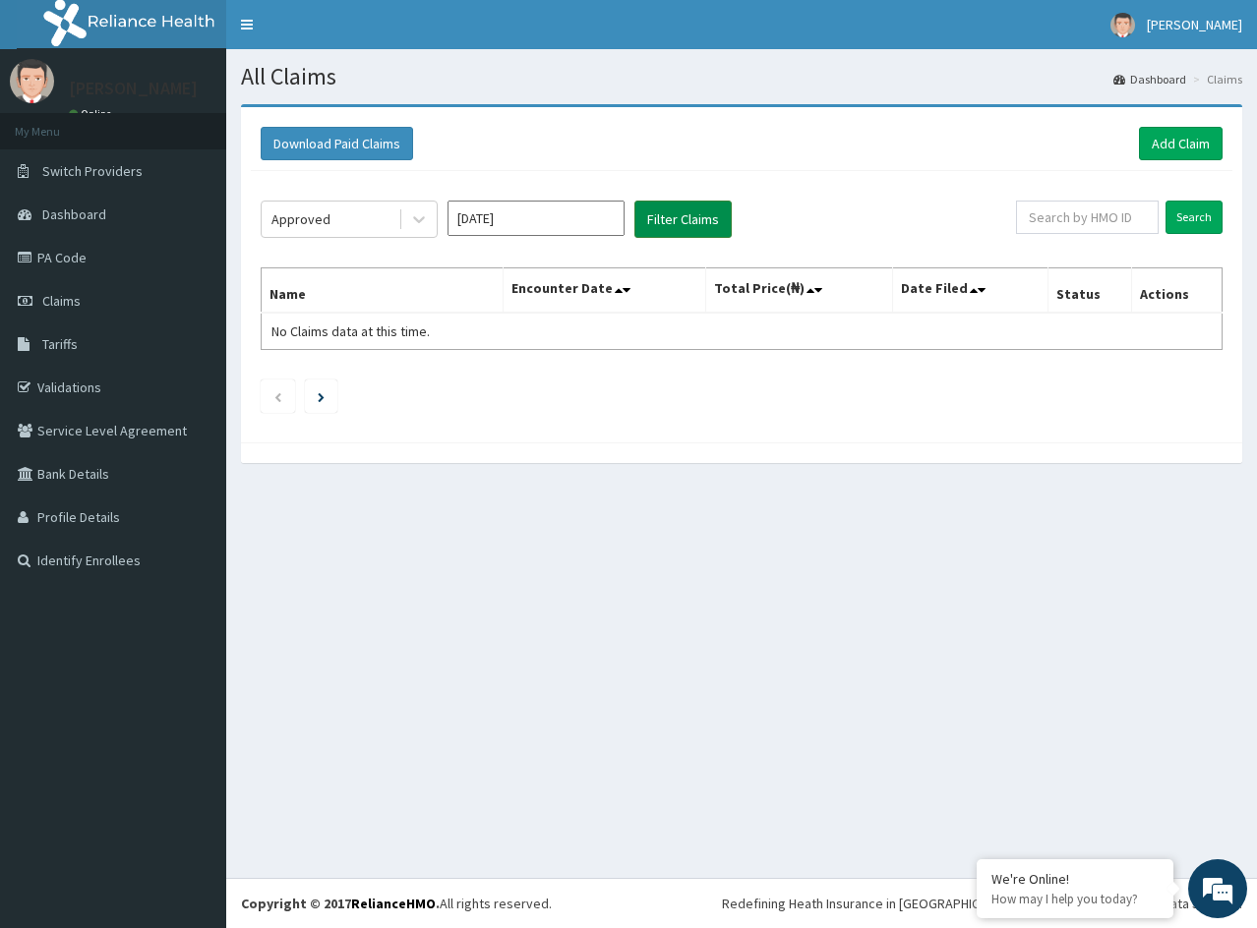
click at [652, 227] on button "Filter Claims" at bounding box center [682, 219] width 97 height 37
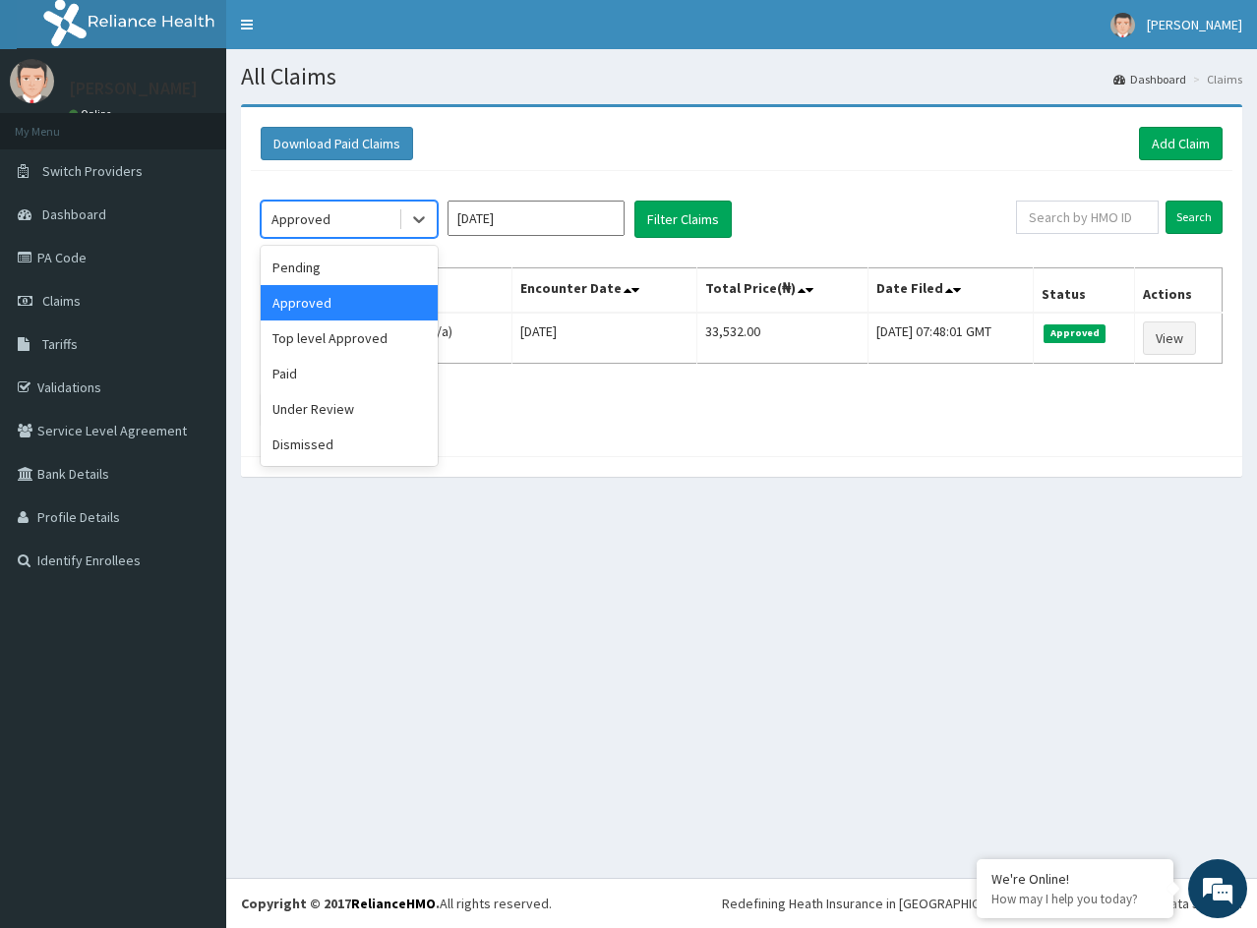
click at [357, 217] on div "Approved" at bounding box center [330, 219] width 137 height 31
click at [350, 330] on div "Top level Approved" at bounding box center [349, 338] width 177 height 35
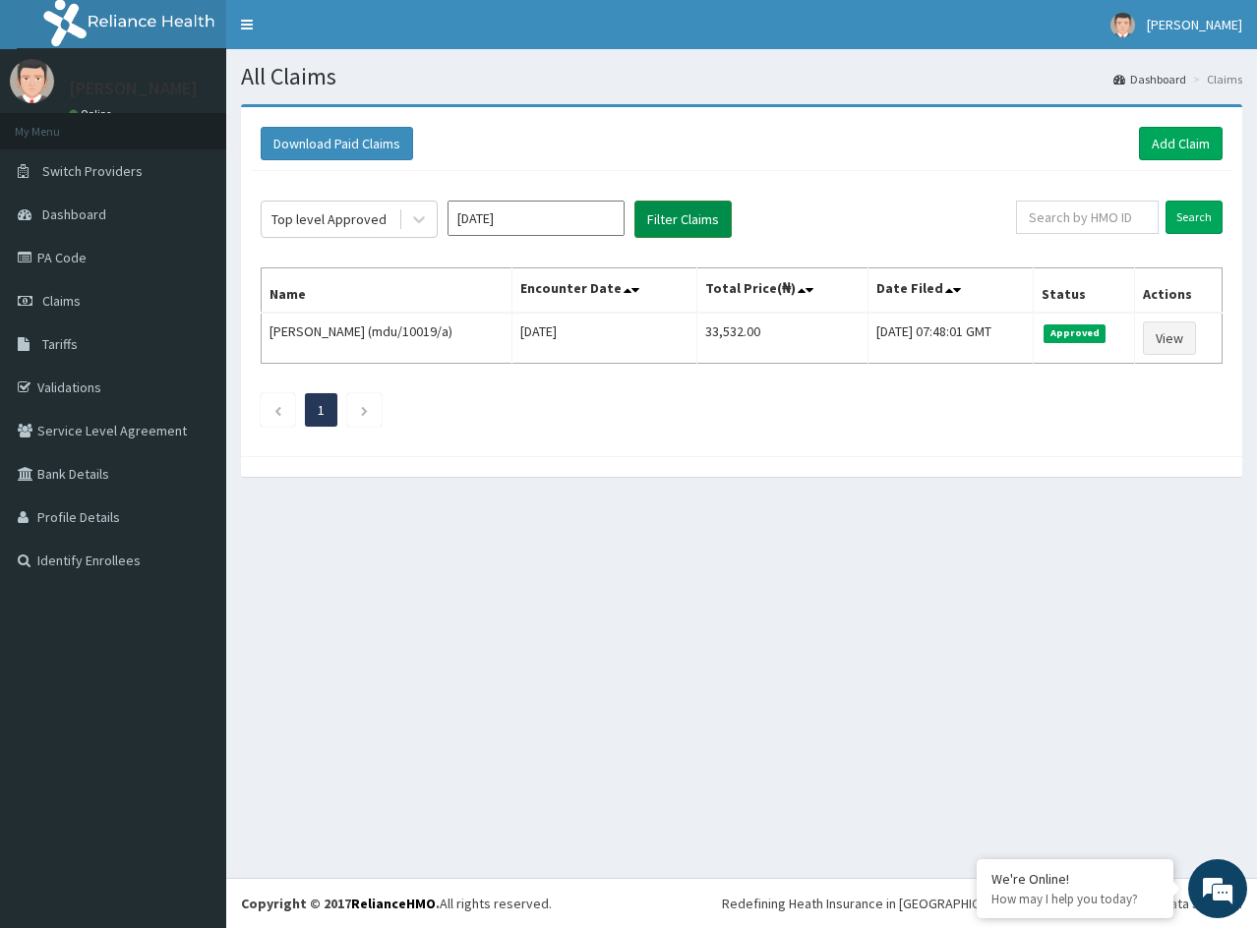
click at [655, 223] on button "Filter Claims" at bounding box center [682, 219] width 97 height 37
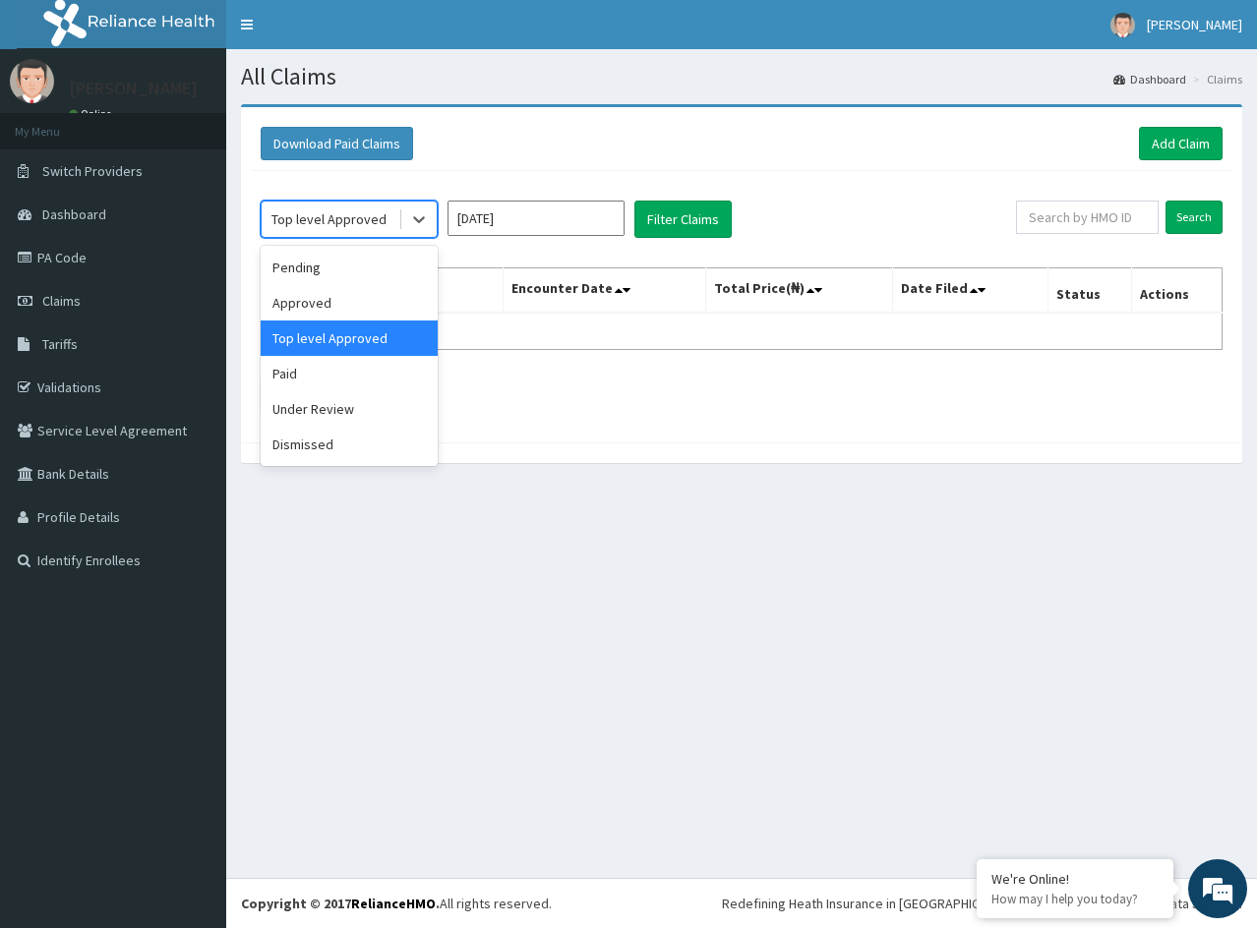
click at [320, 223] on div "Top level Approved" at bounding box center [328, 219] width 115 height 20
click at [339, 307] on div "Approved" at bounding box center [349, 302] width 177 height 35
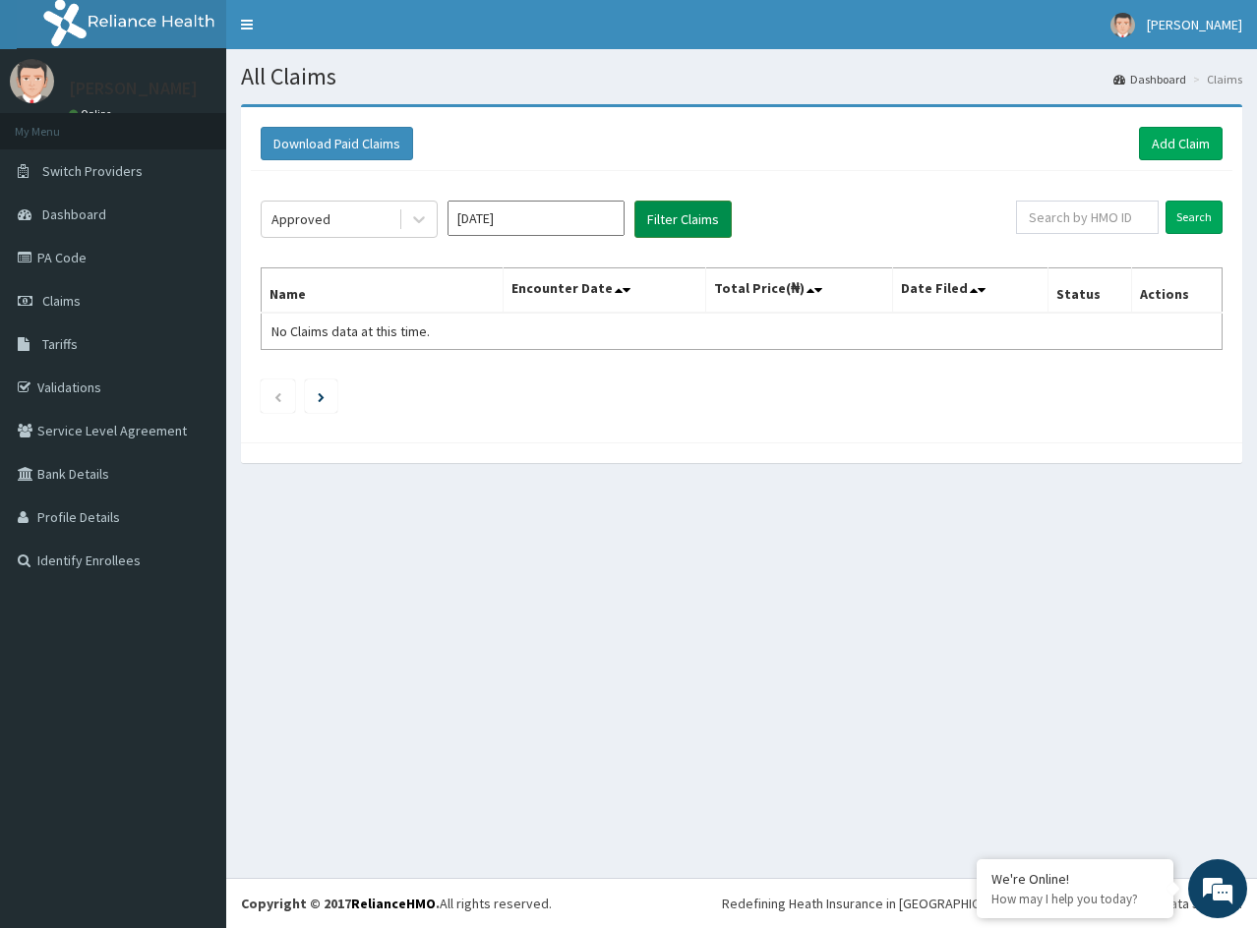
click at [665, 226] on button "Filter Claims" at bounding box center [682, 219] width 97 height 37
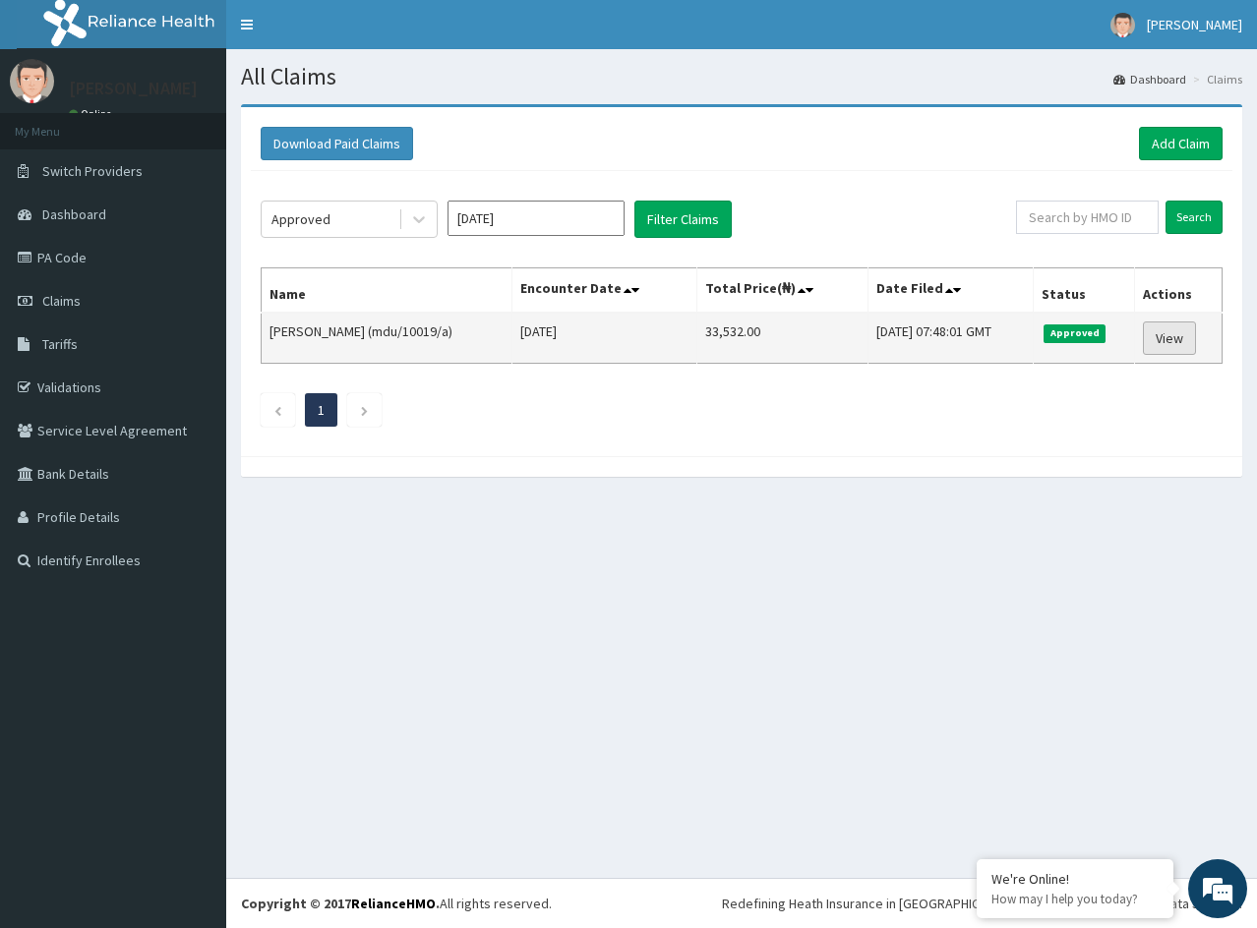
click at [1163, 342] on link "View" at bounding box center [1169, 338] width 53 height 33
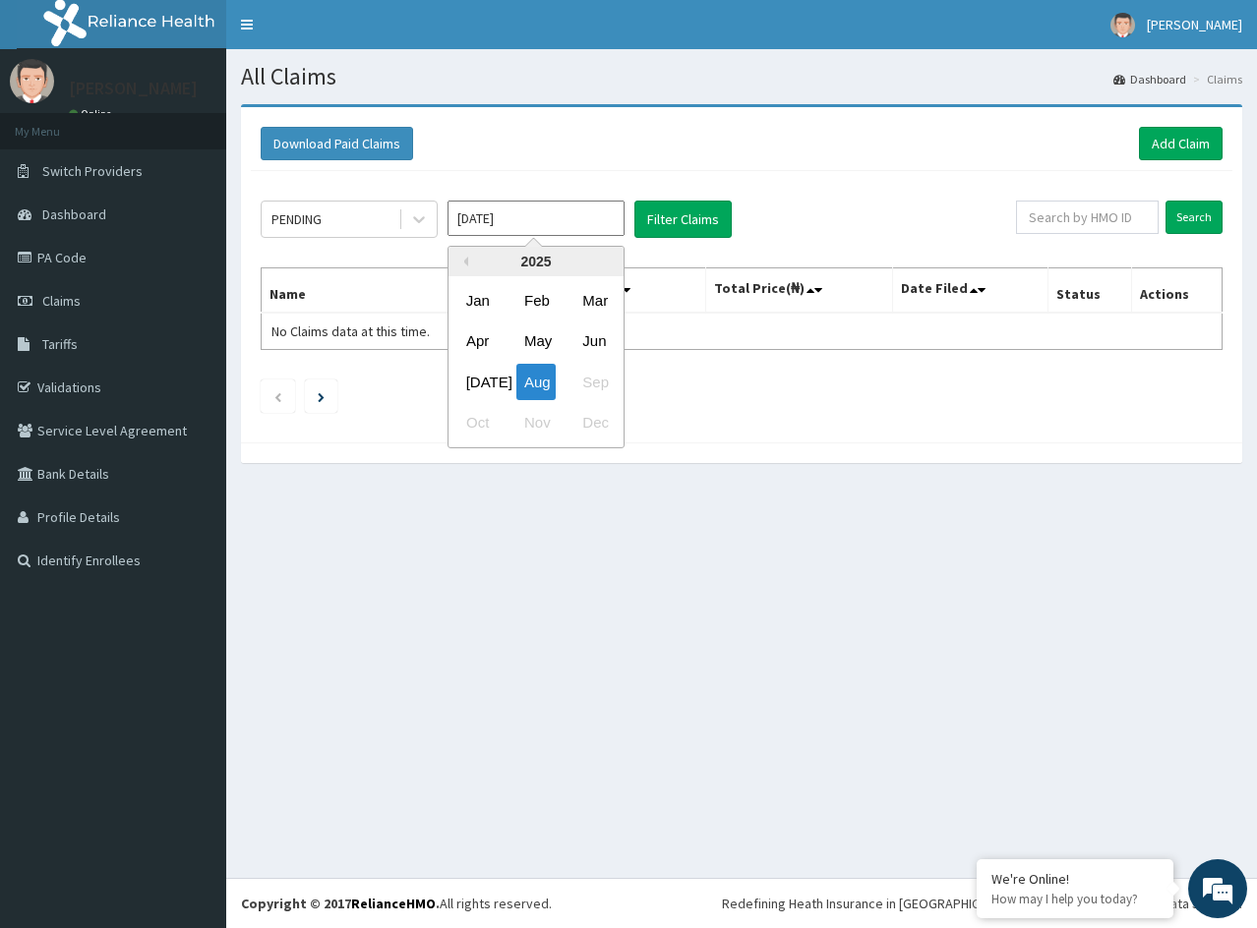
click at [481, 227] on input "[DATE]" at bounding box center [535, 218] width 177 height 35
click at [546, 341] on div "May" at bounding box center [535, 342] width 39 height 36
type input "[DATE]"
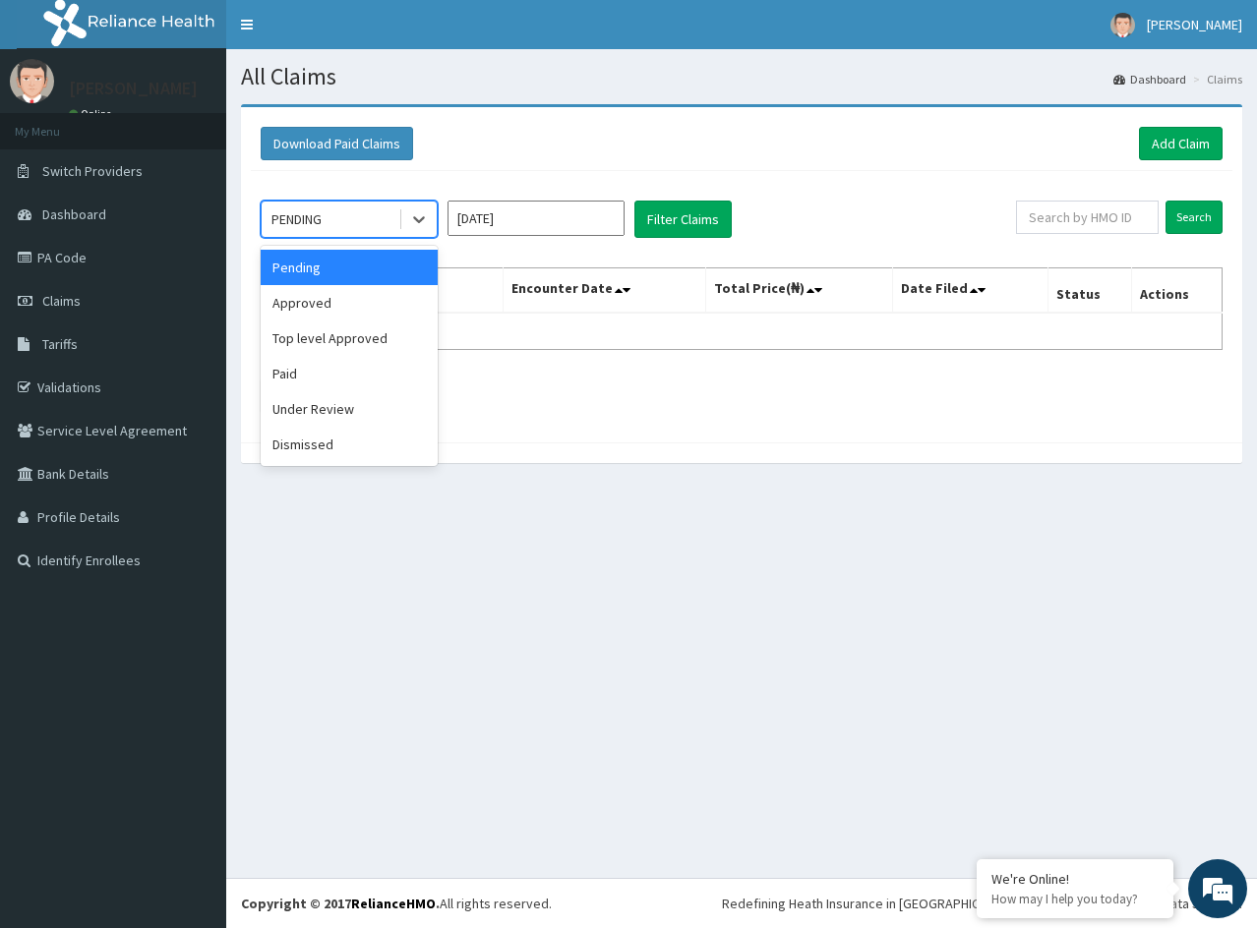
click at [356, 213] on div "PENDING" at bounding box center [330, 219] width 137 height 31
click at [314, 306] on div "Approved" at bounding box center [349, 302] width 177 height 35
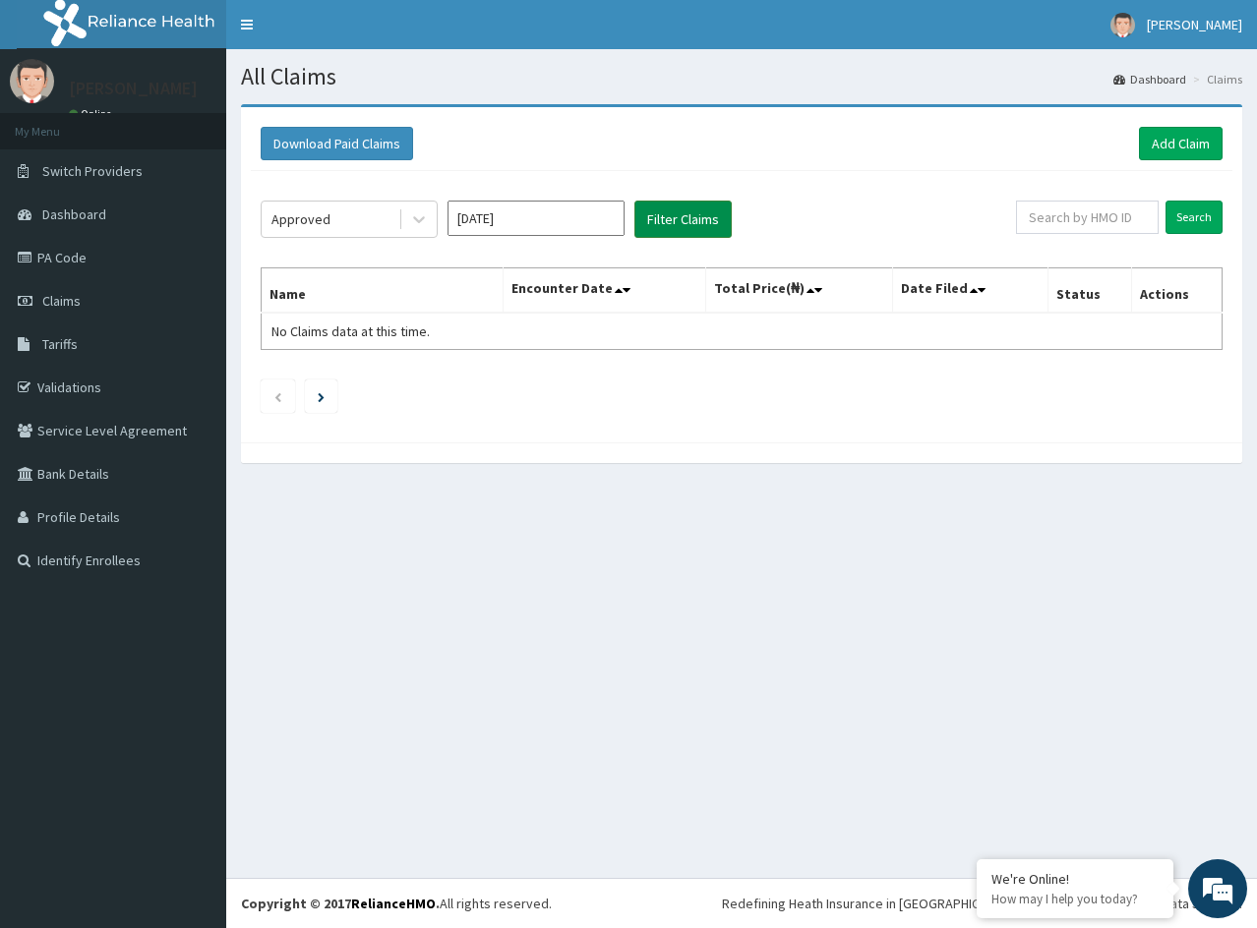
click at [662, 224] on button "Filter Claims" at bounding box center [682, 219] width 97 height 37
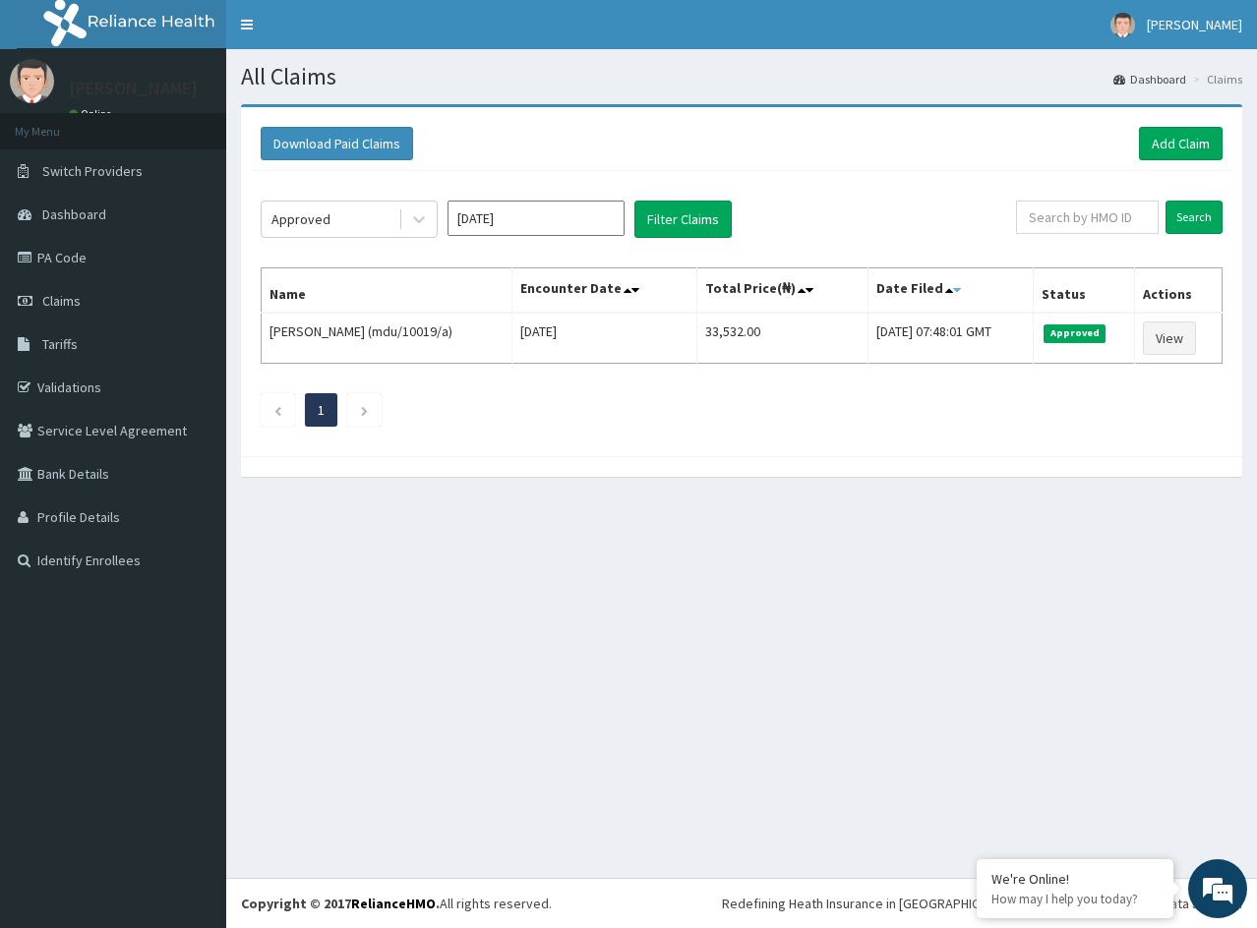
click at [953, 292] on icon at bounding box center [957, 290] width 8 height 14
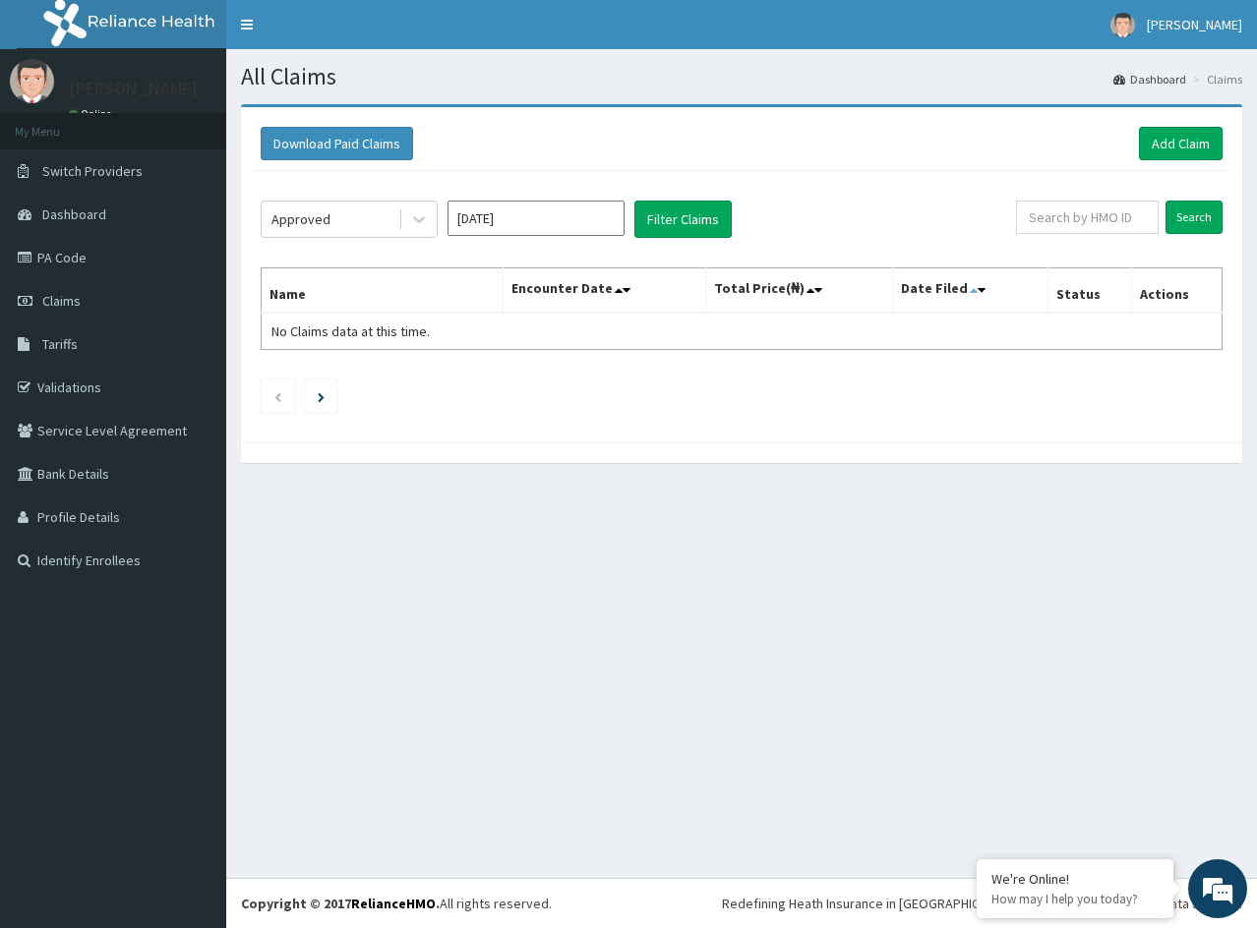
click at [970, 287] on icon at bounding box center [974, 290] width 8 height 14
click at [673, 221] on button "Filter Claims" at bounding box center [682, 219] width 97 height 37
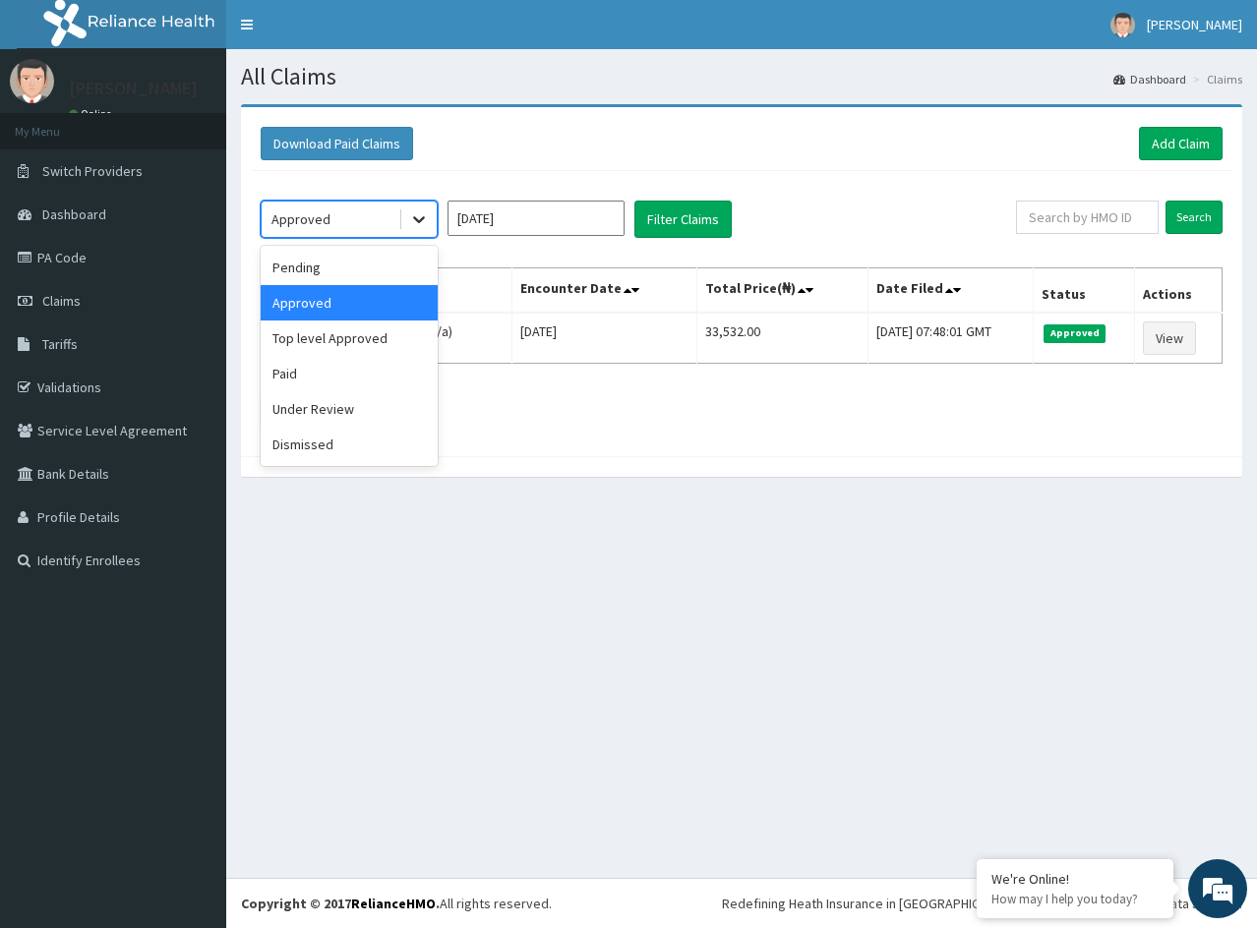
click at [419, 214] on icon at bounding box center [419, 219] width 20 height 20
click at [368, 342] on div "Top level Approved" at bounding box center [349, 338] width 177 height 35
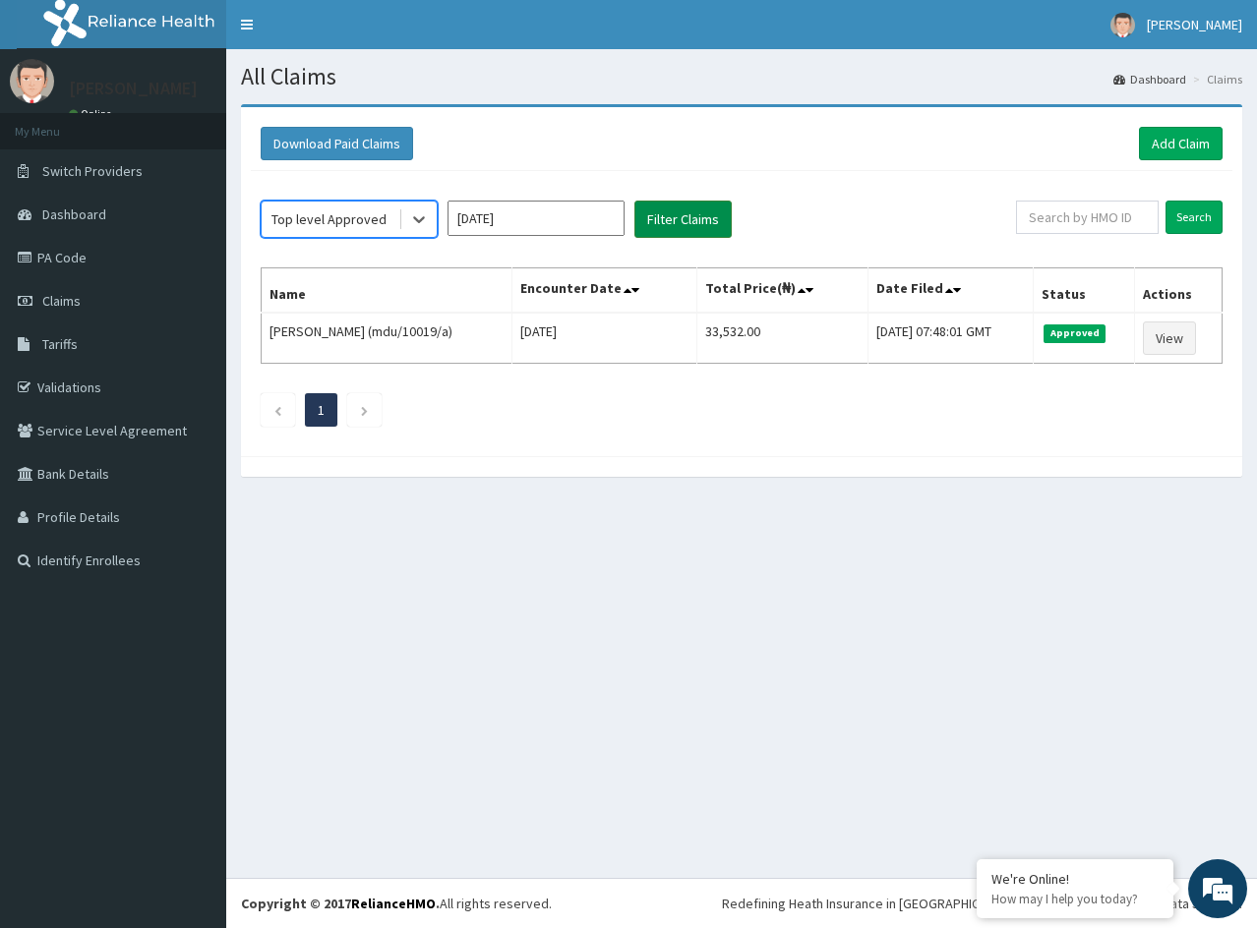
click at [666, 223] on button "Filter Claims" at bounding box center [682, 219] width 97 height 37
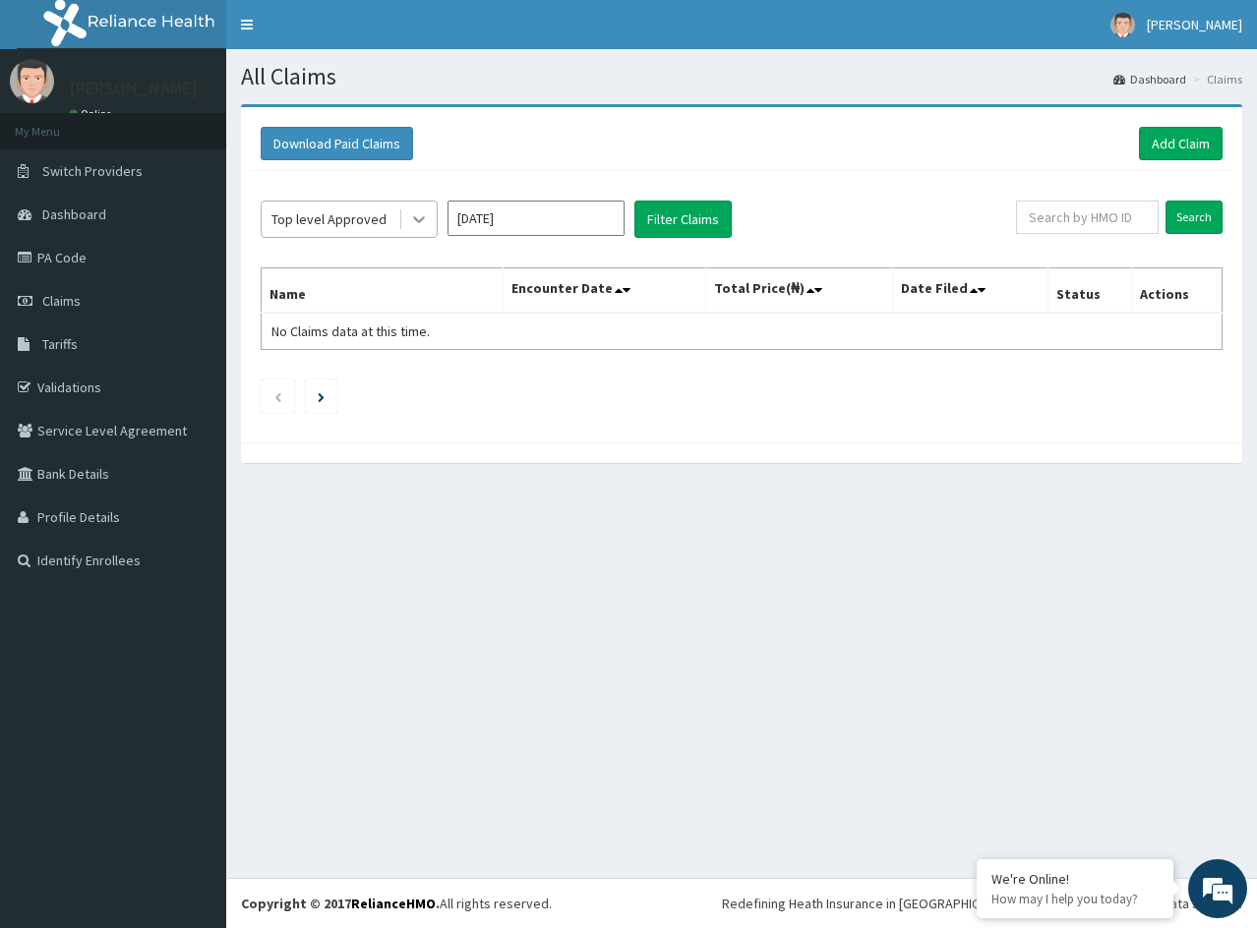
click at [411, 220] on icon at bounding box center [419, 219] width 20 height 20
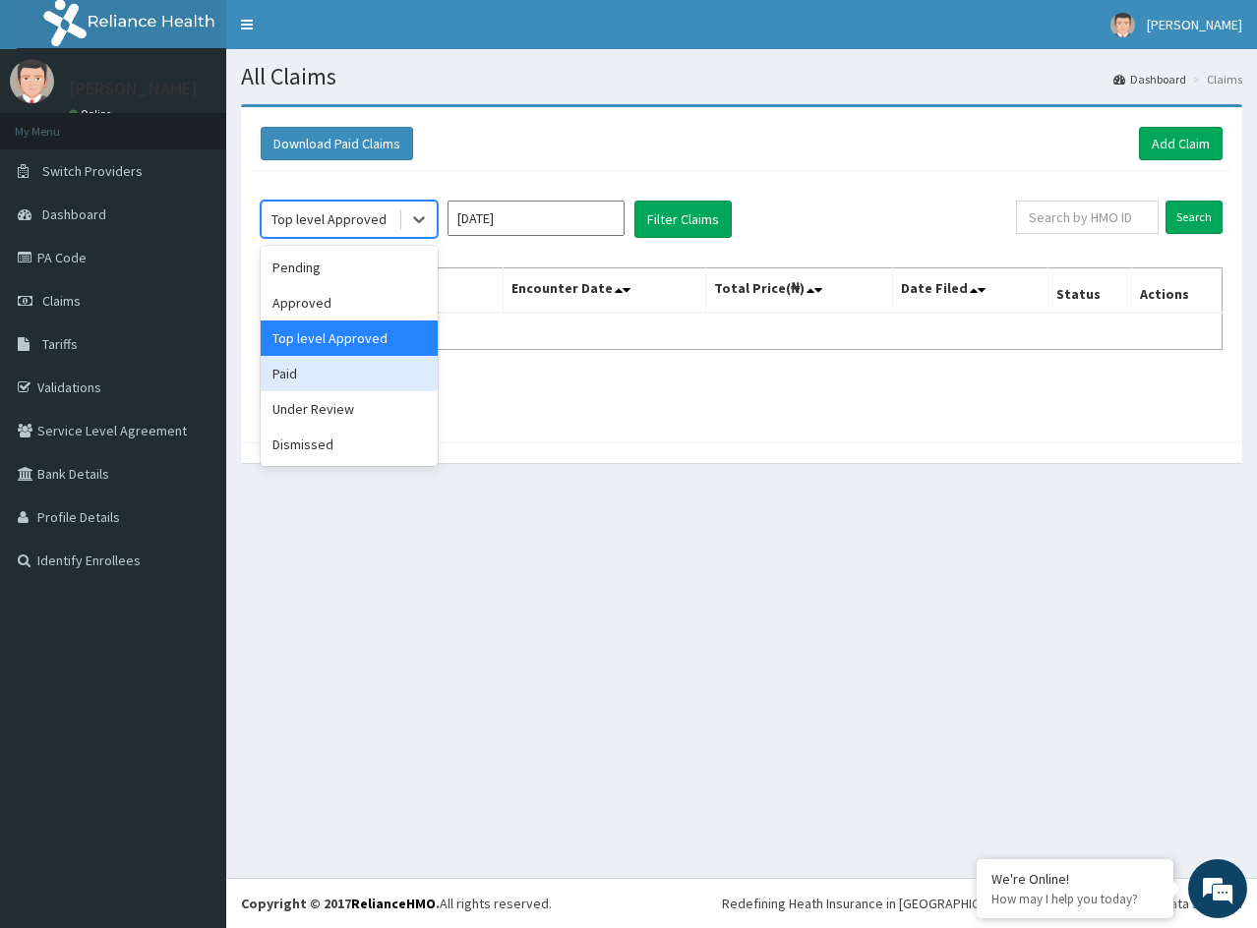
click at [359, 370] on div "Paid" at bounding box center [349, 373] width 177 height 35
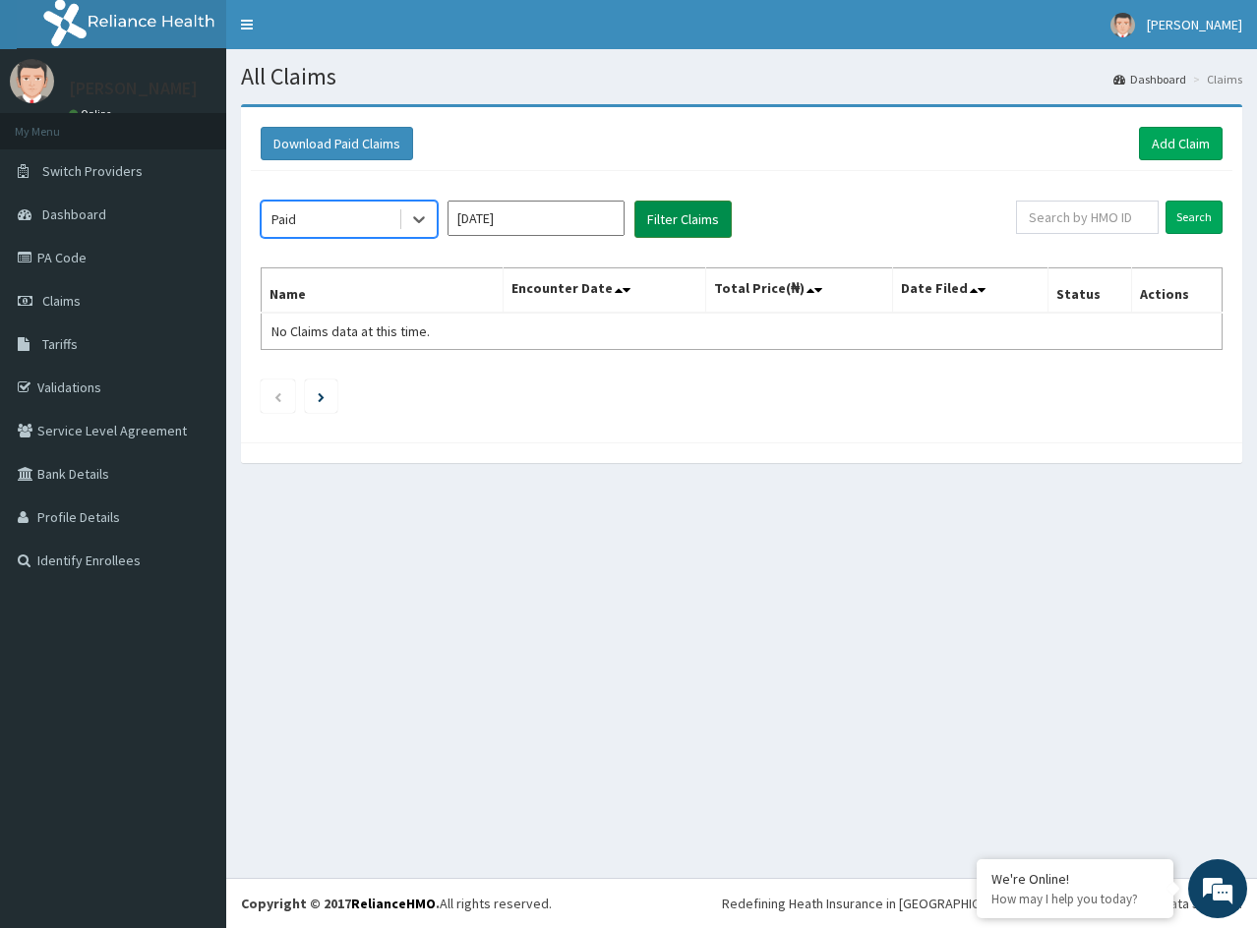
click at [652, 216] on button "Filter Claims" at bounding box center [682, 219] width 97 height 37
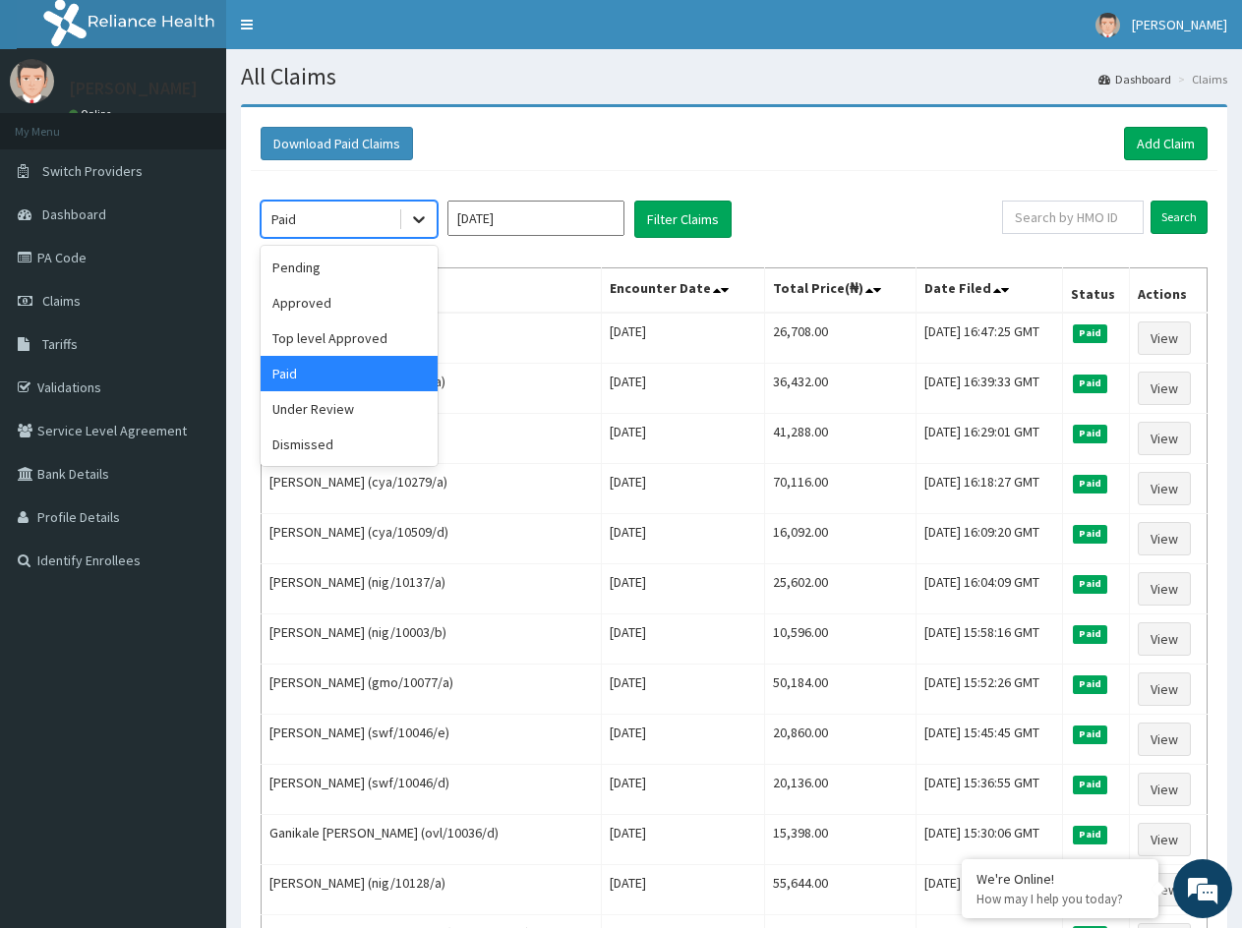
click at [409, 214] on icon at bounding box center [419, 219] width 20 height 20
click at [356, 410] on div "Under Review" at bounding box center [349, 408] width 177 height 35
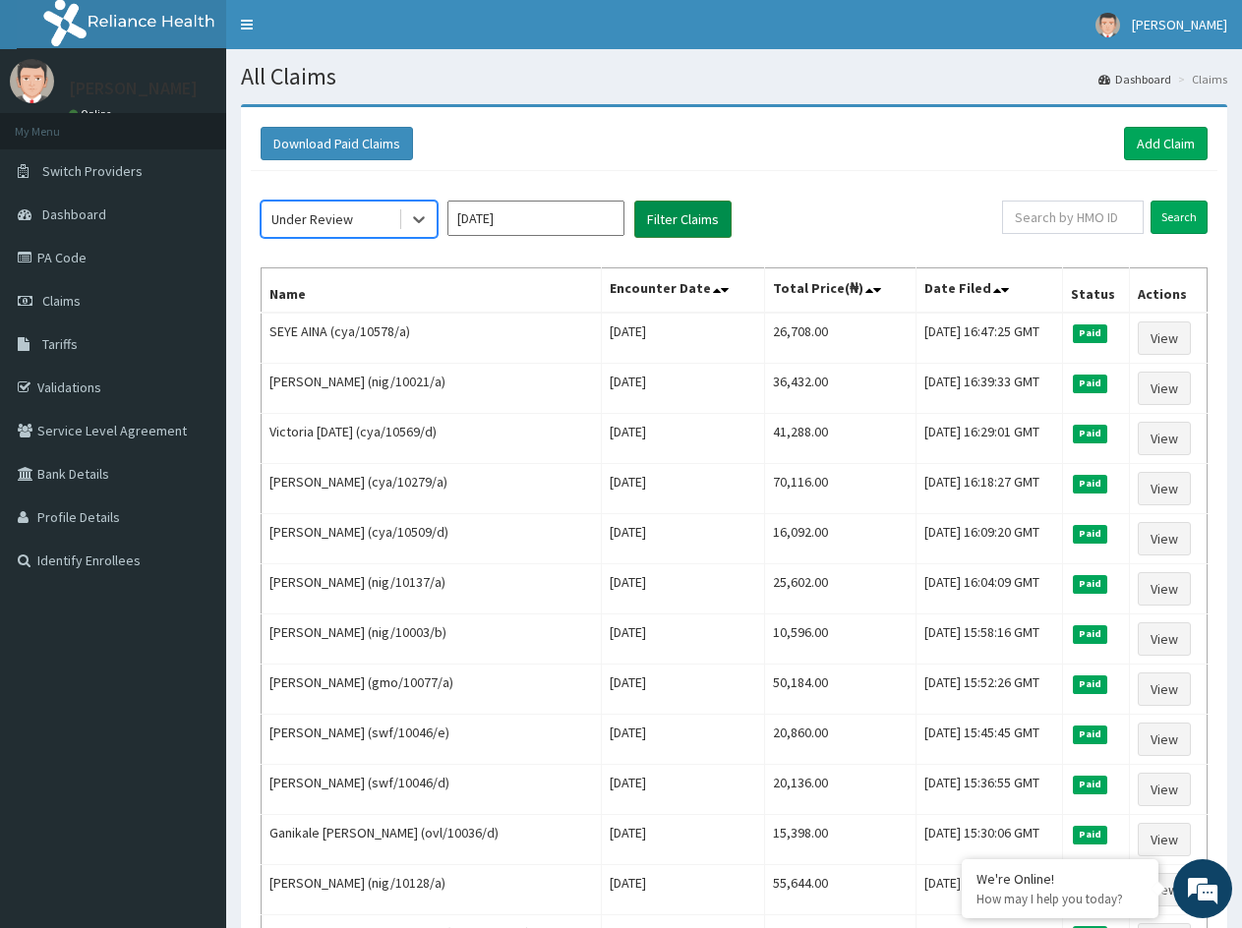
click at [651, 228] on button "Filter Claims" at bounding box center [682, 219] width 97 height 37
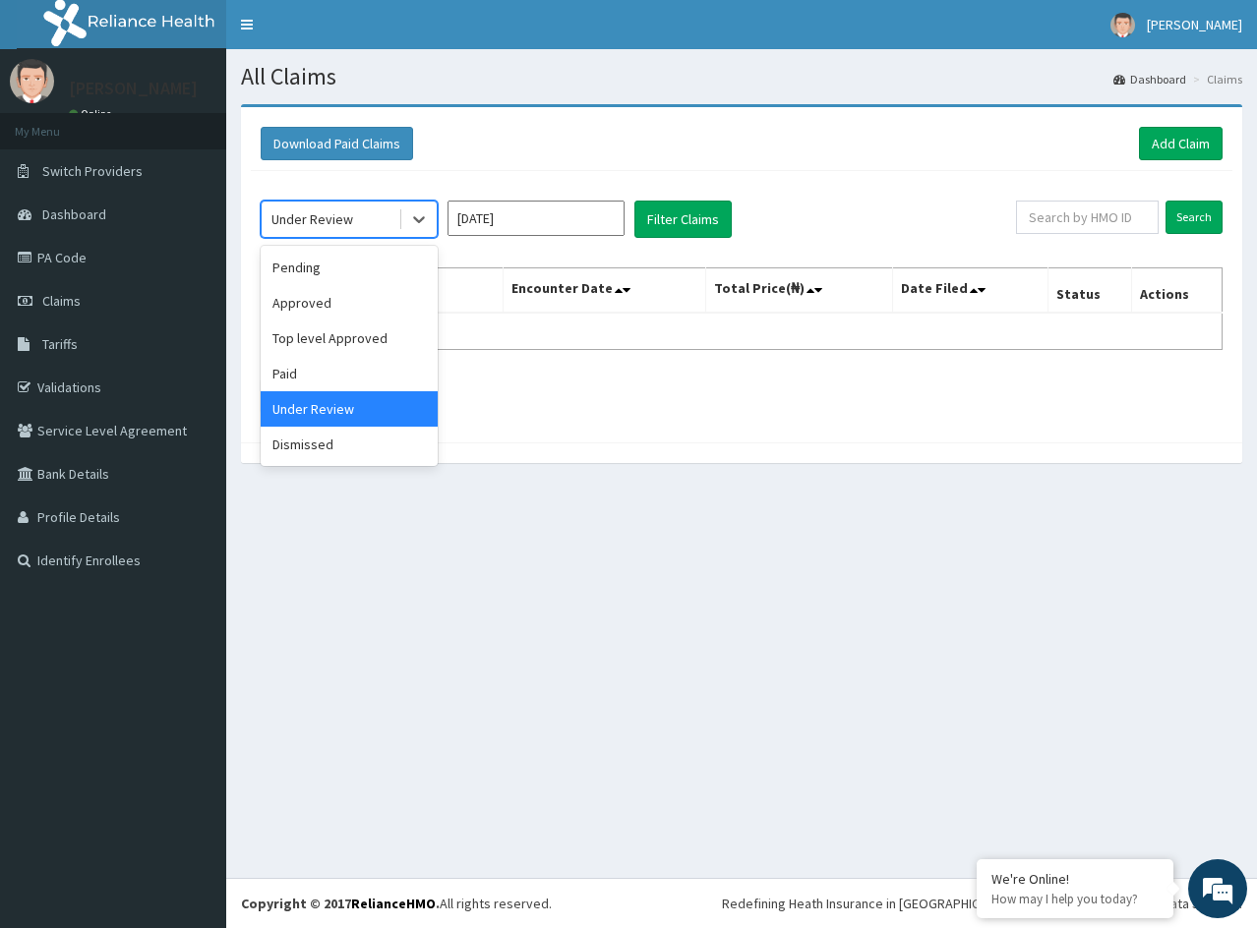
click at [363, 221] on div "Under Review" at bounding box center [330, 219] width 137 height 31
drag, startPoint x: 291, startPoint y: 445, endPoint x: 467, endPoint y: 381, distance: 187.6
click at [295, 445] on div "Dismissed" at bounding box center [349, 444] width 177 height 35
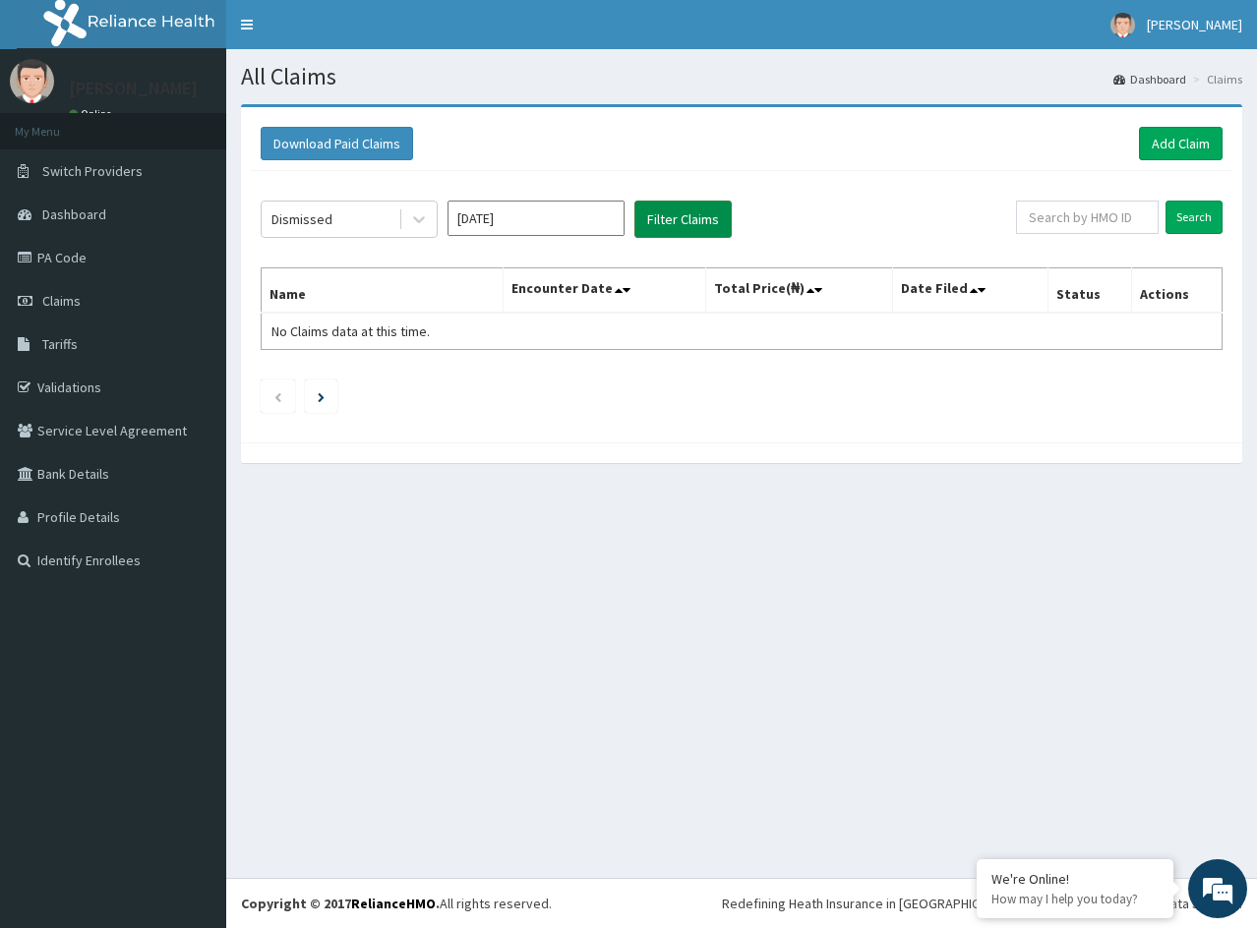
click at [683, 225] on button "Filter Claims" at bounding box center [682, 219] width 97 height 37
click at [678, 225] on button "Filter Claims" at bounding box center [682, 219] width 97 height 37
click at [95, 253] on link "PA Code" at bounding box center [113, 257] width 226 height 43
